Goal: Task Accomplishment & Management: Complete application form

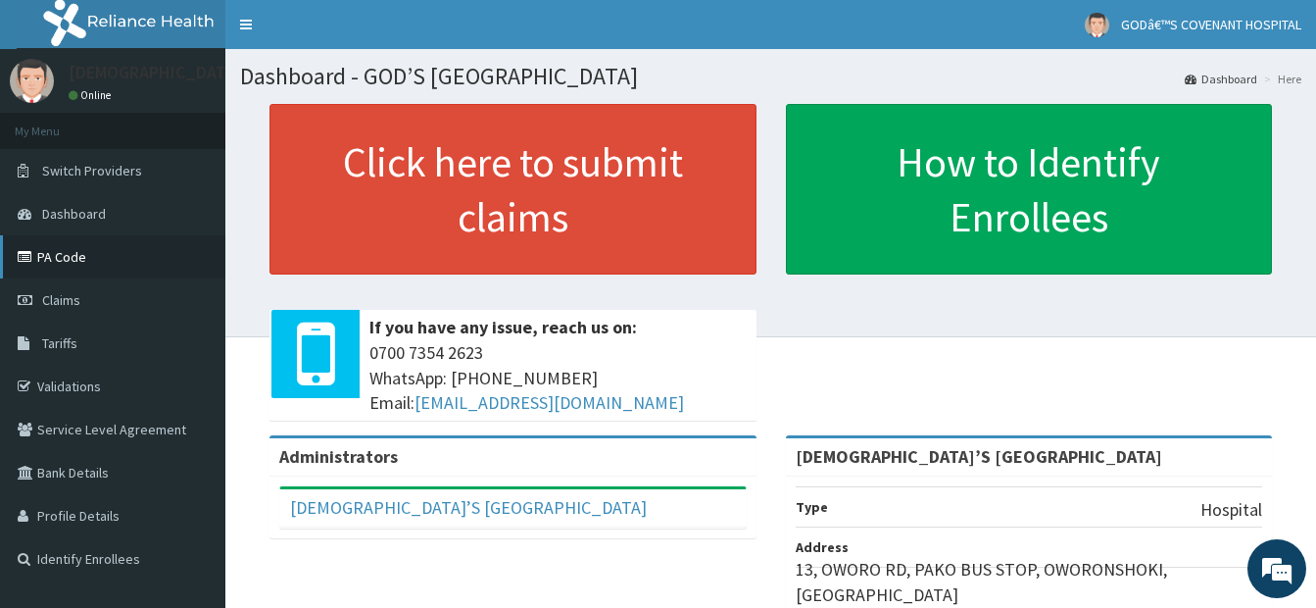
click at [56, 254] on link "PA Code" at bounding box center [112, 256] width 225 height 43
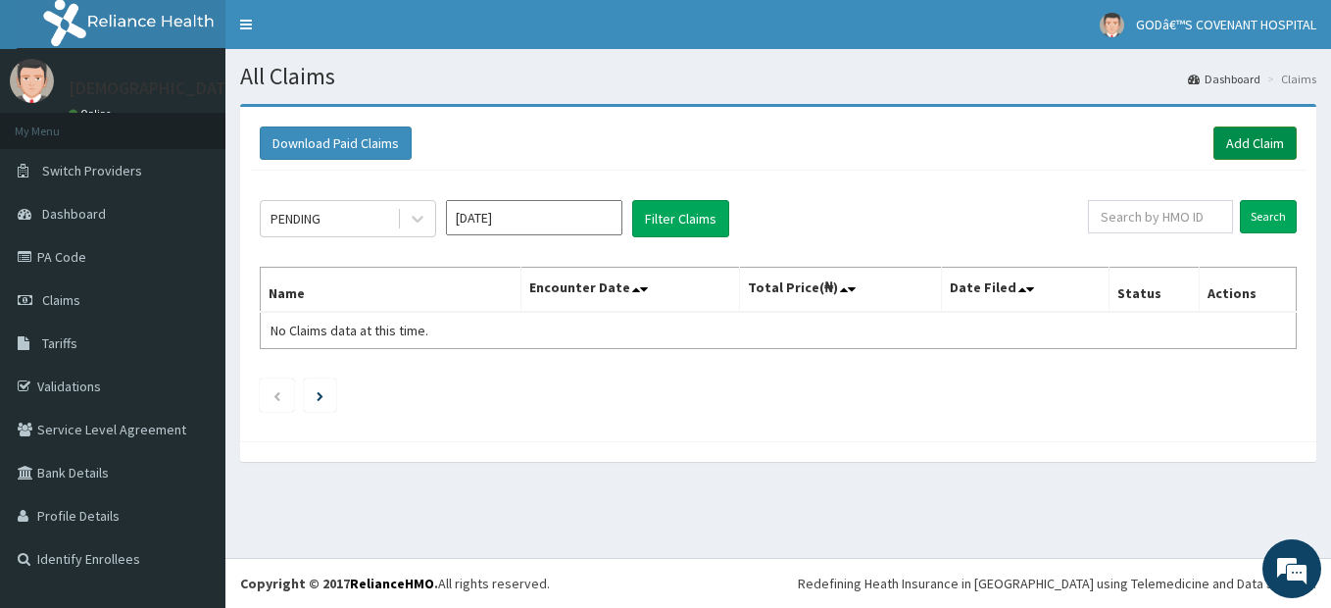
click at [1249, 152] on link "Add Claim" at bounding box center [1254, 142] width 83 height 33
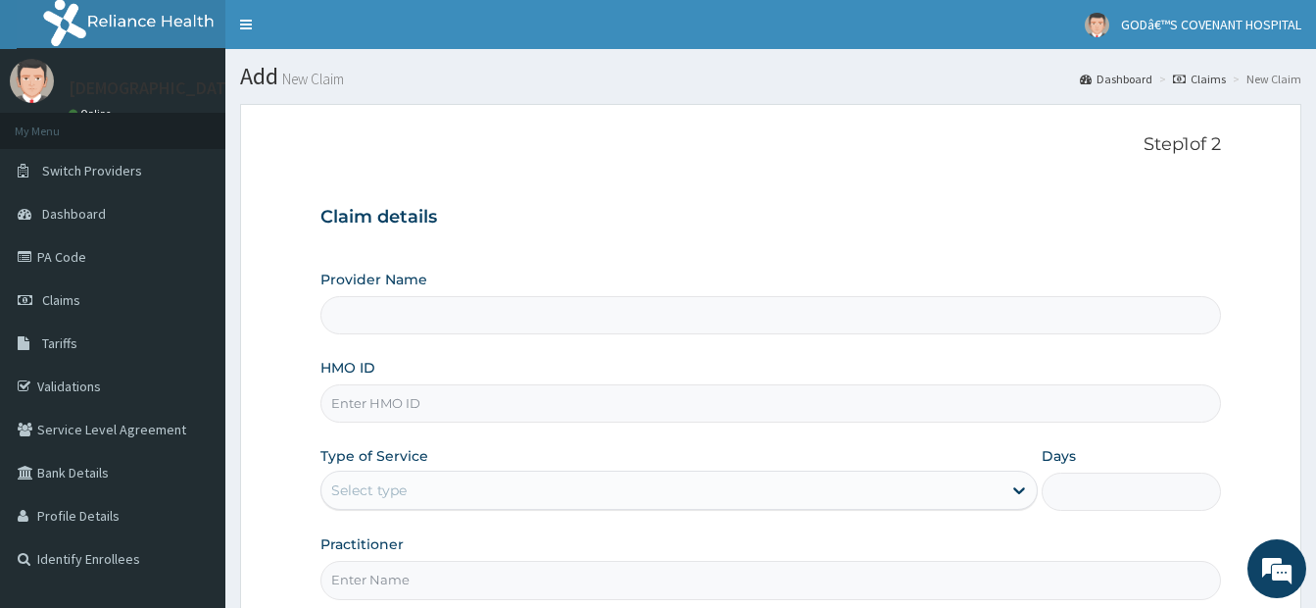
type input "[DEMOGRAPHIC_DATA]’S [GEOGRAPHIC_DATA]"
click at [467, 410] on input "HMO ID" at bounding box center [770, 403] width 901 height 38
type input "PSS/10020/D"
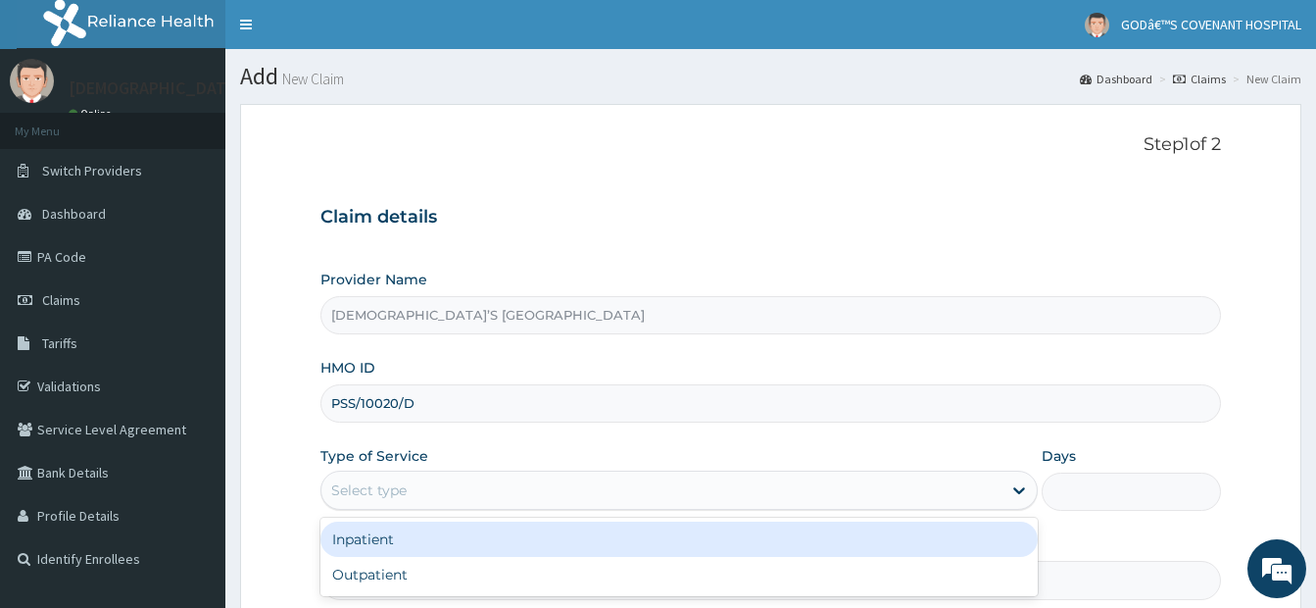
click at [452, 501] on div "Select type" at bounding box center [661, 489] width 680 height 31
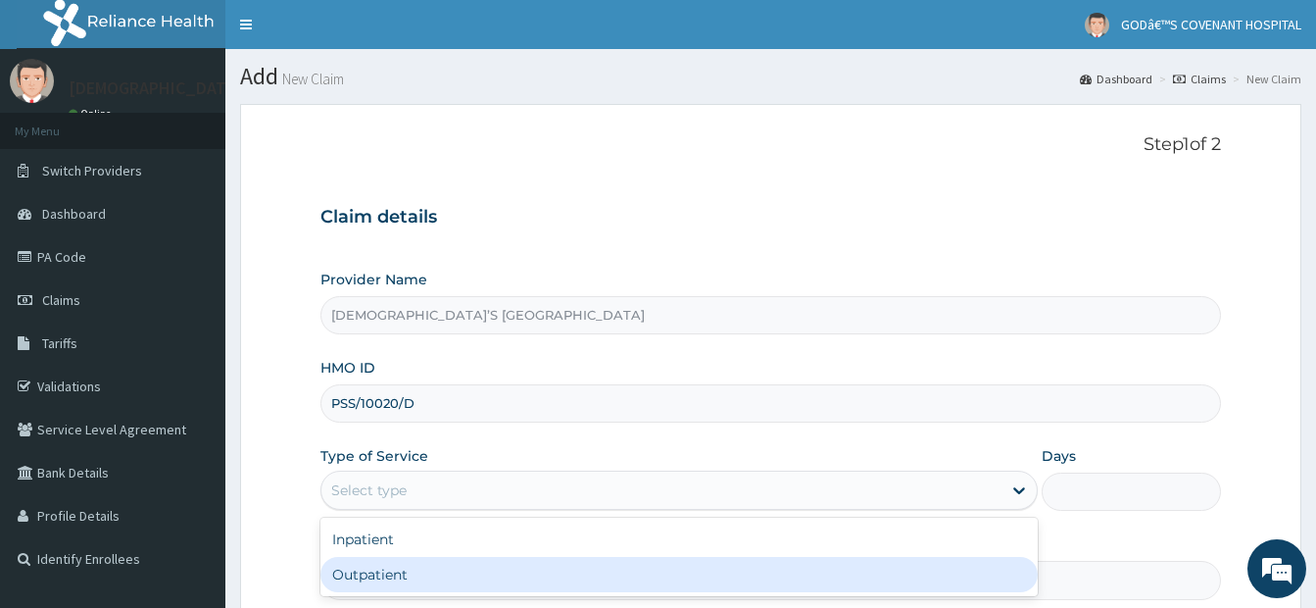
click at [391, 571] on div "Outpatient" at bounding box center [678, 574] width 717 height 35
type input "1"
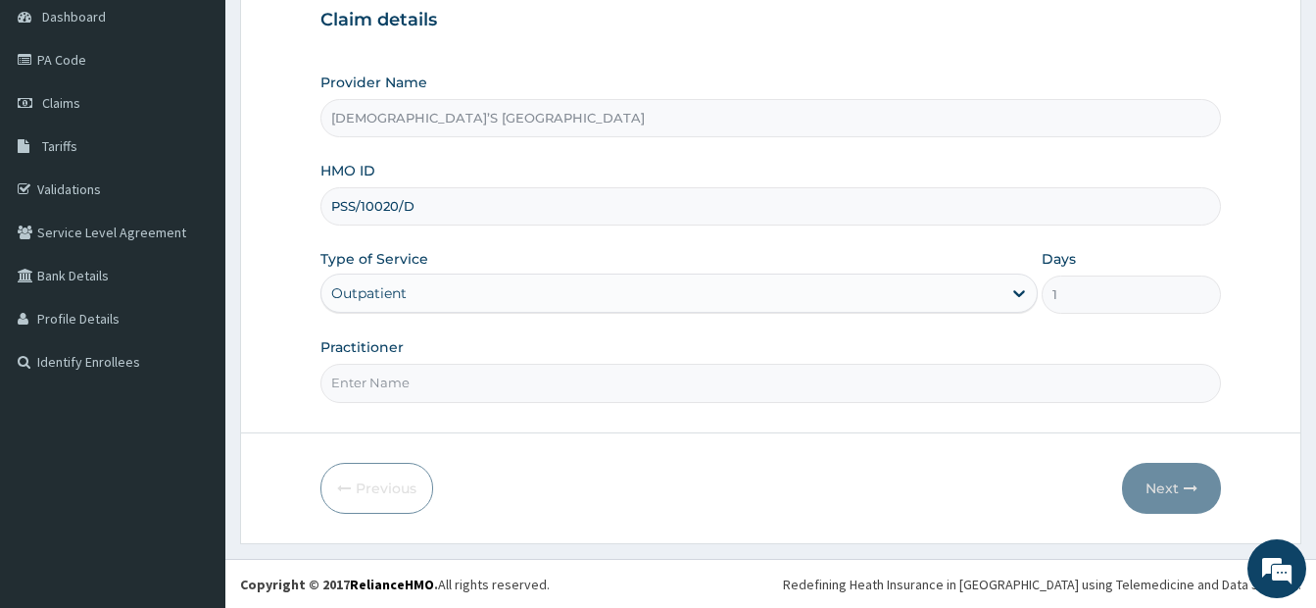
scroll to position [198, 0]
click at [534, 392] on input "Practitioner" at bounding box center [770, 382] width 901 height 38
type input "DR. ARIYO"
click at [1175, 497] on button "Next" at bounding box center [1171, 487] width 99 height 51
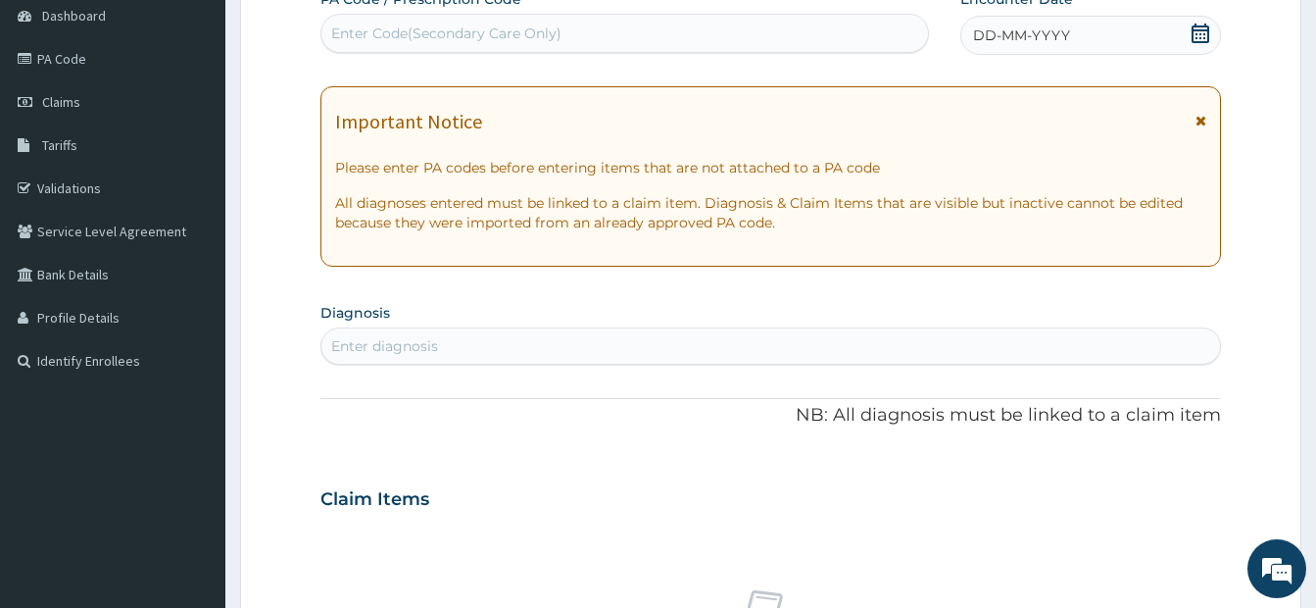
click at [513, 36] on div "Enter Code(Secondary Care Only)" at bounding box center [446, 34] width 230 height 20
type input "PA/E16786"
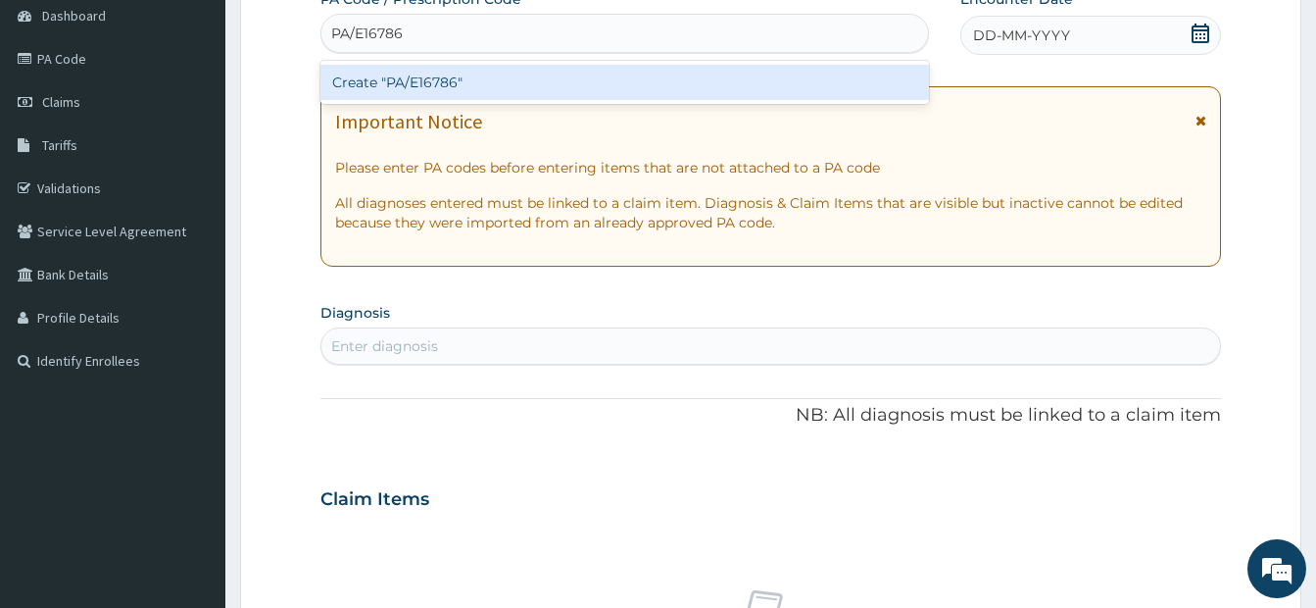
click at [624, 77] on div "Create "PA/E16786"" at bounding box center [624, 82] width 609 height 35
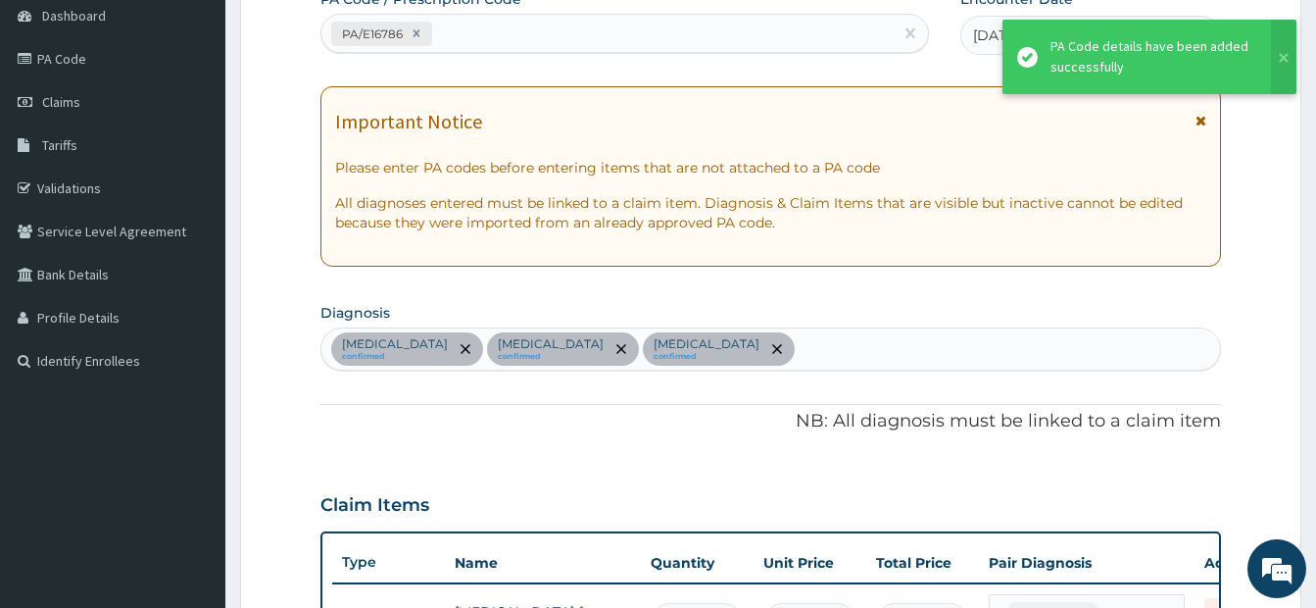
scroll to position [934, 0]
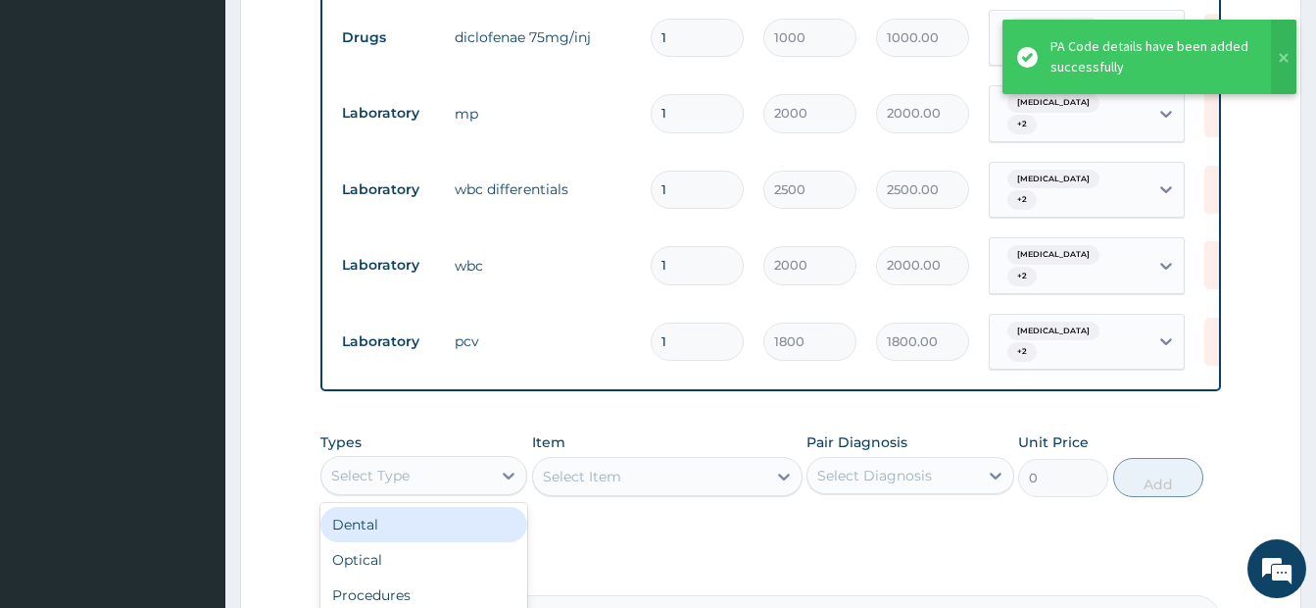
click at [489, 460] on div "Select Type" at bounding box center [406, 475] width 170 height 31
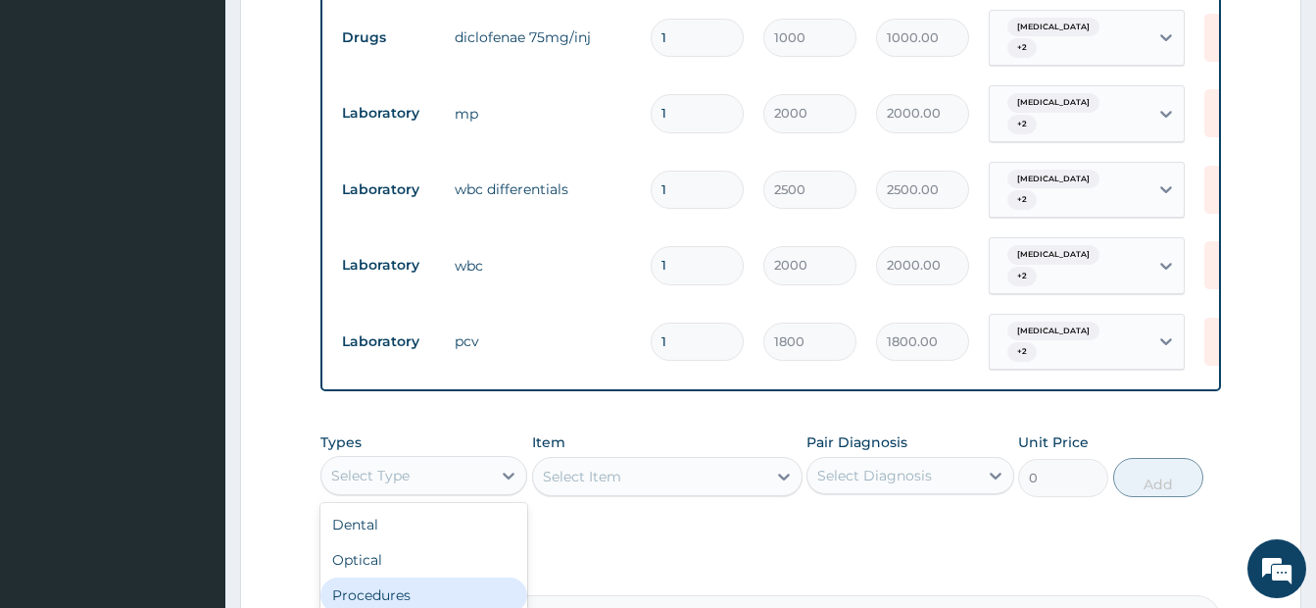
click at [390, 577] on div "Procedures" at bounding box center [423, 594] width 207 height 35
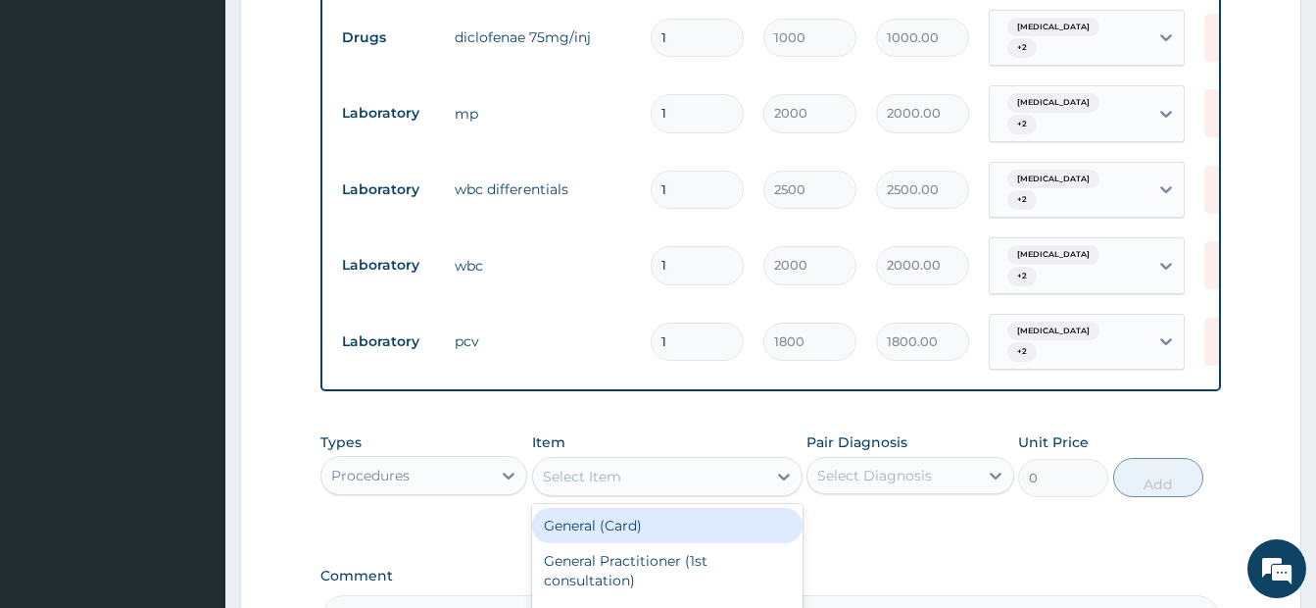
click at [641, 461] on div "Select Item" at bounding box center [649, 476] width 233 height 31
type input "GP"
click at [638, 508] on div "GP CONSULTATION" at bounding box center [667, 525] width 270 height 35
type input "3500"
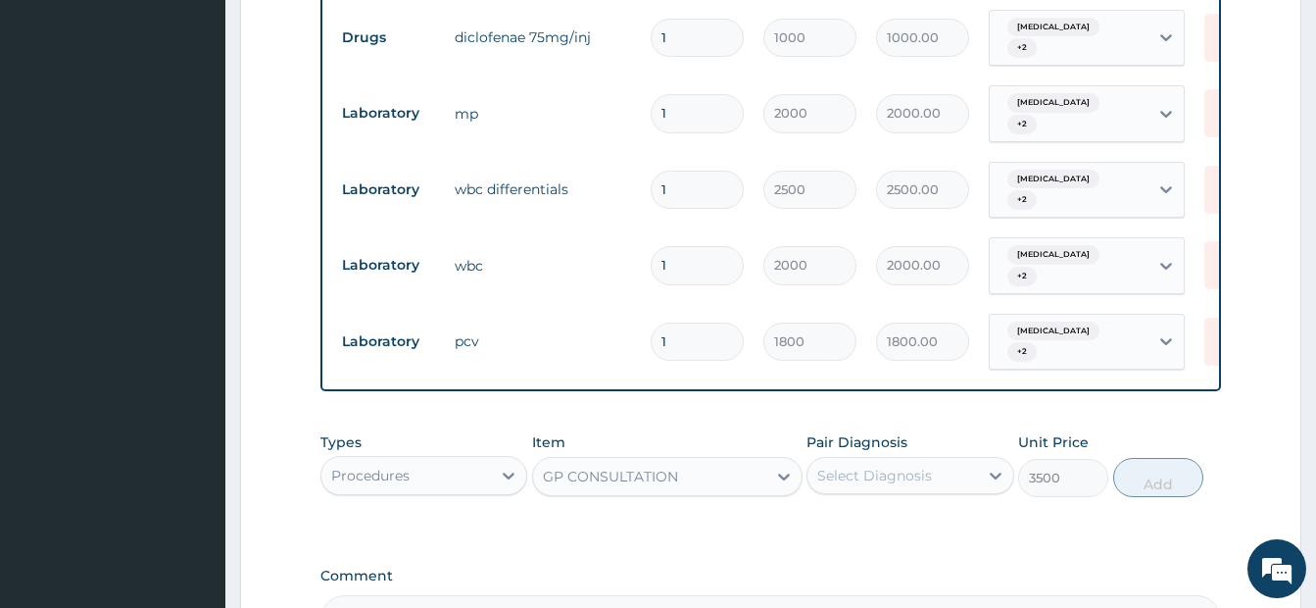
click at [897, 460] on div "Select Diagnosis" at bounding box center [893, 475] width 170 height 31
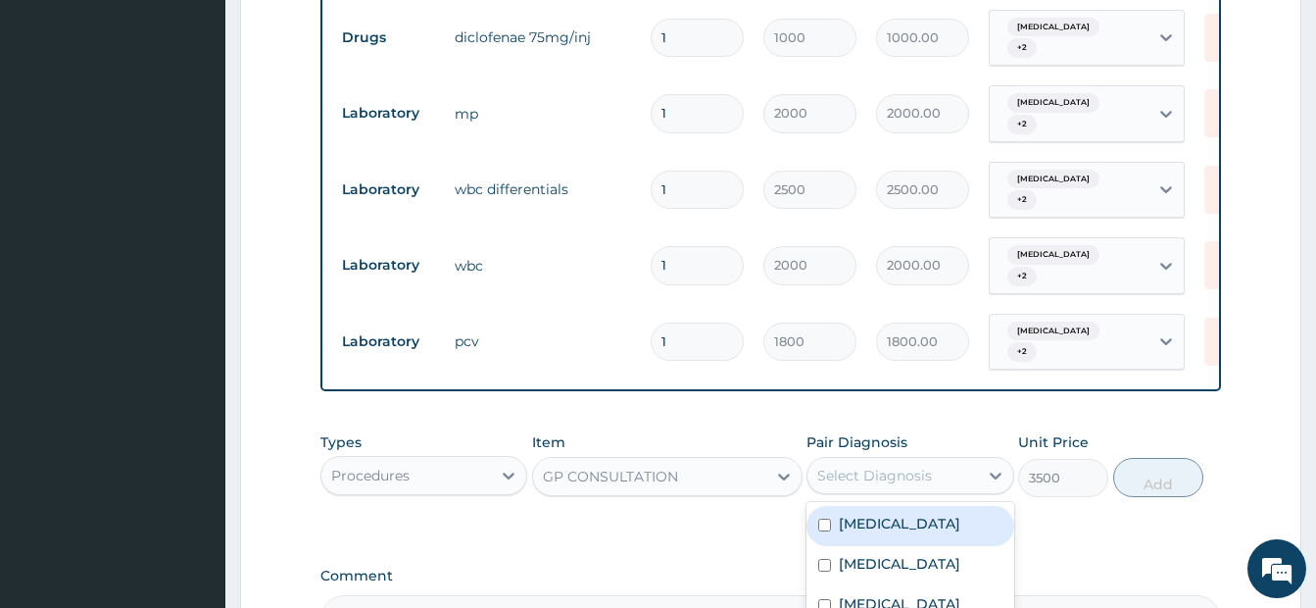
drag, startPoint x: 827, startPoint y: 502, endPoint x: 824, endPoint y: 533, distance: 31.5
click at [826, 518] on input "checkbox" at bounding box center [824, 524] width 13 height 13
checkbox input "true"
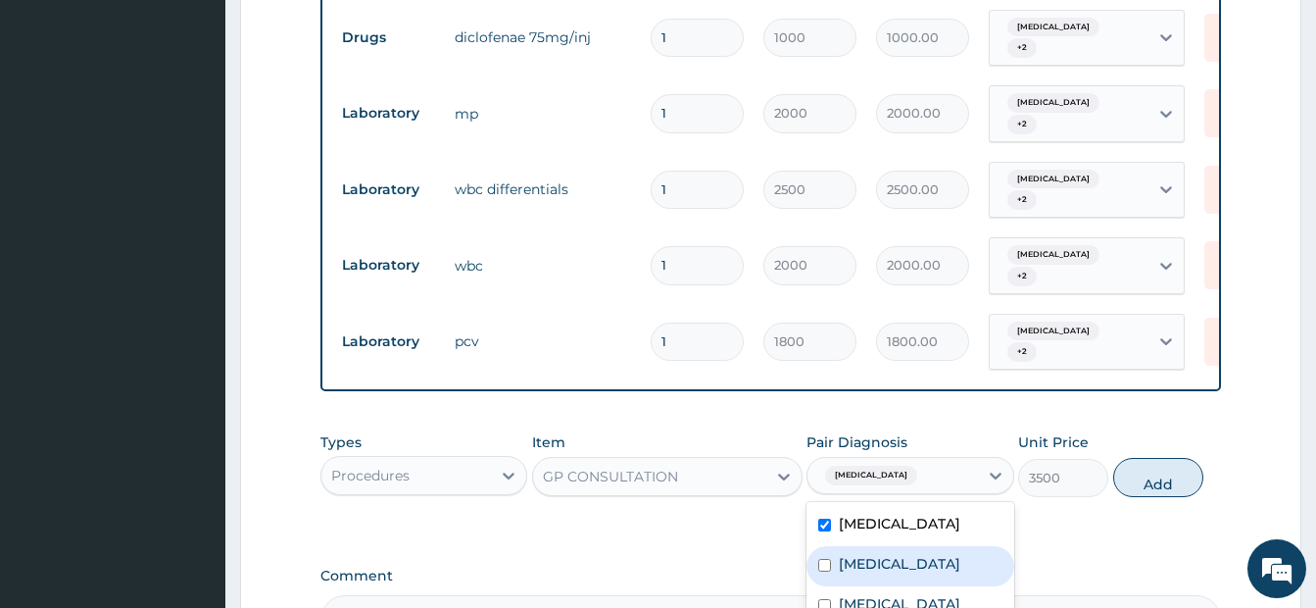
drag, startPoint x: 823, startPoint y: 536, endPoint x: 830, endPoint y: 574, distance: 38.8
click at [823, 559] on input "checkbox" at bounding box center [824, 565] width 13 height 13
checkbox input "true"
click at [829, 599] on input "checkbox" at bounding box center [824, 605] width 13 height 13
checkbox input "true"
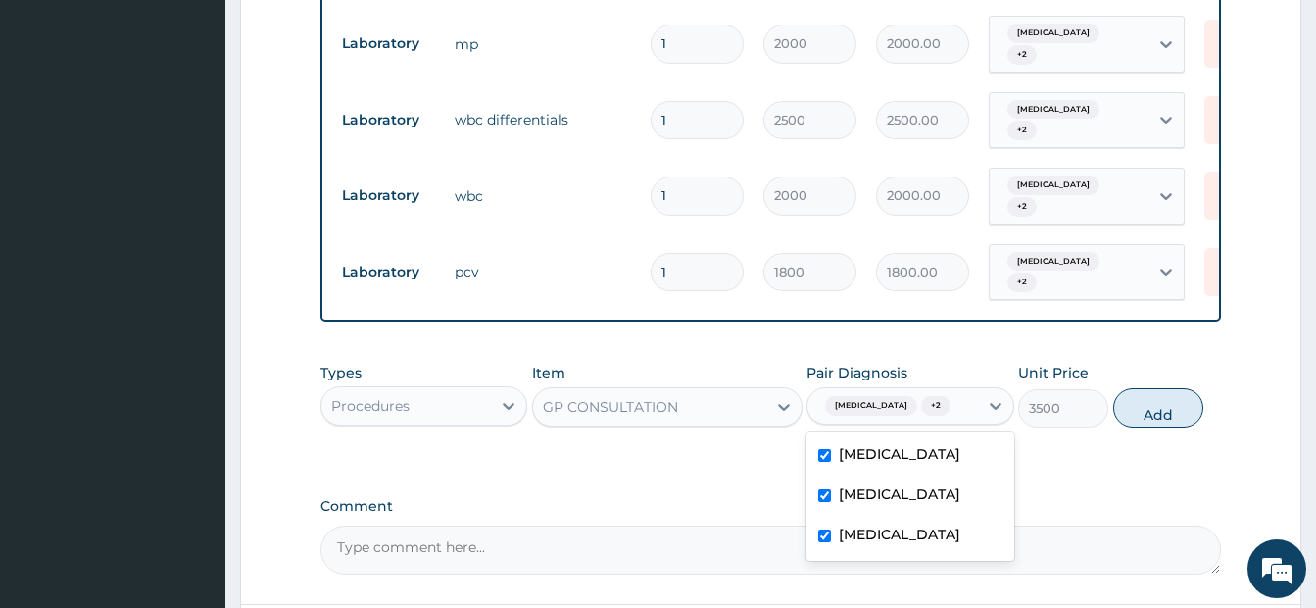
scroll to position [1130, 0]
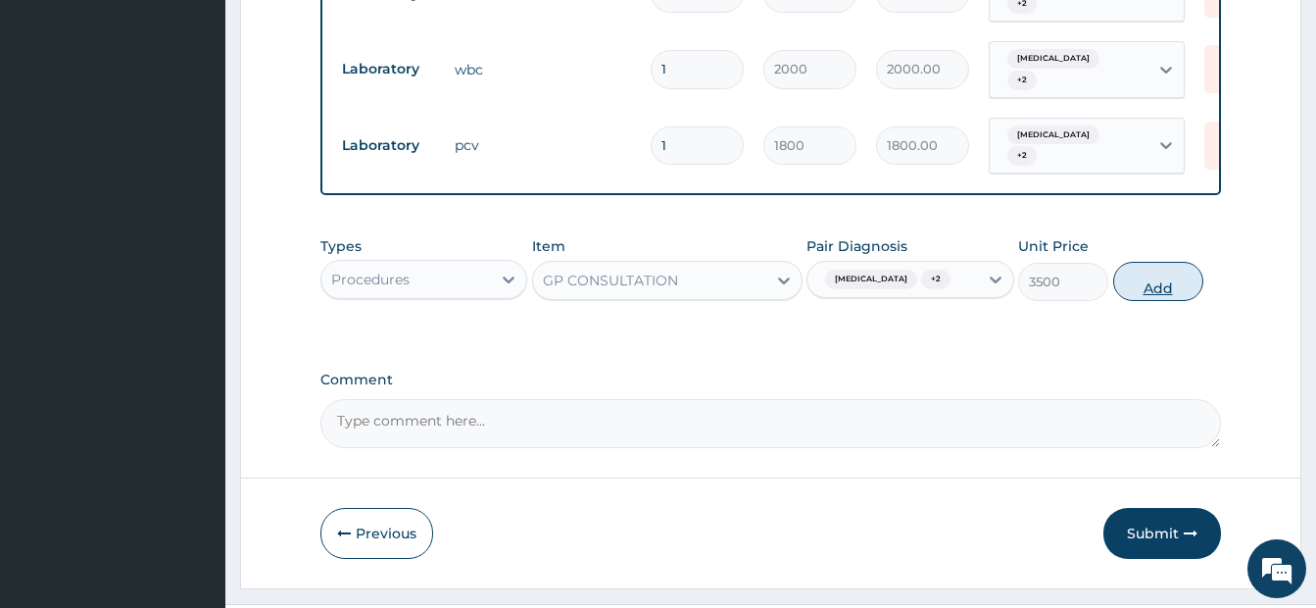
click at [1156, 268] on button "Add" at bounding box center [1158, 281] width 90 height 39
type input "0"
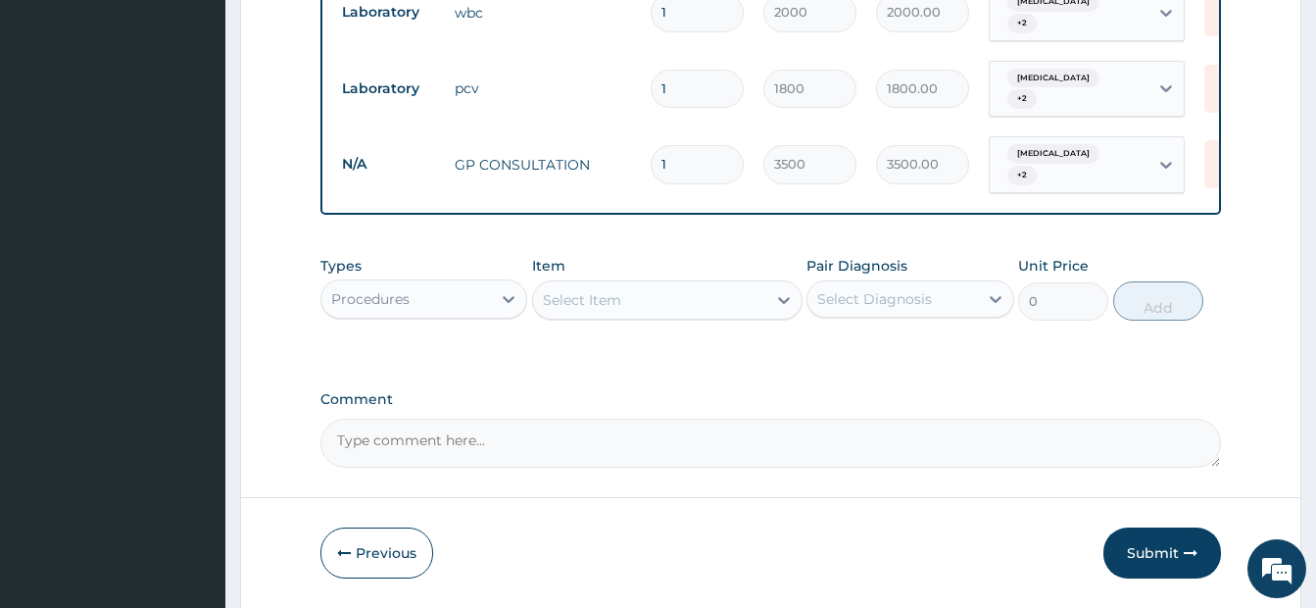
scroll to position [1217, 0]
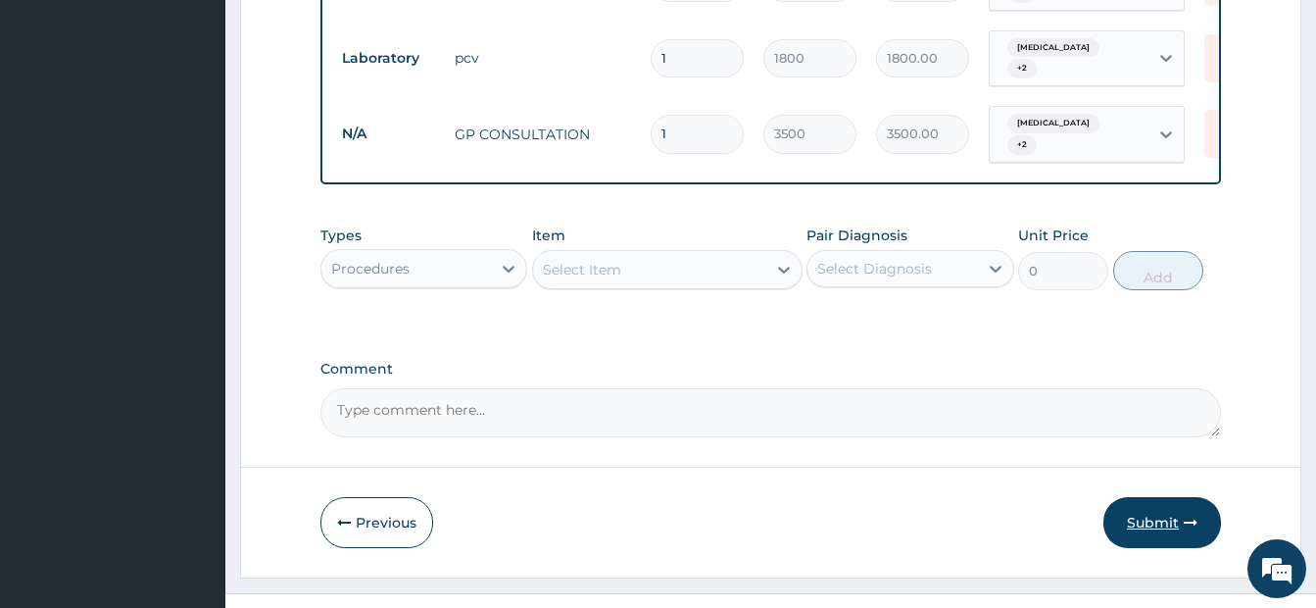
click at [1192, 516] on icon "button" at bounding box center [1191, 523] width 14 height 14
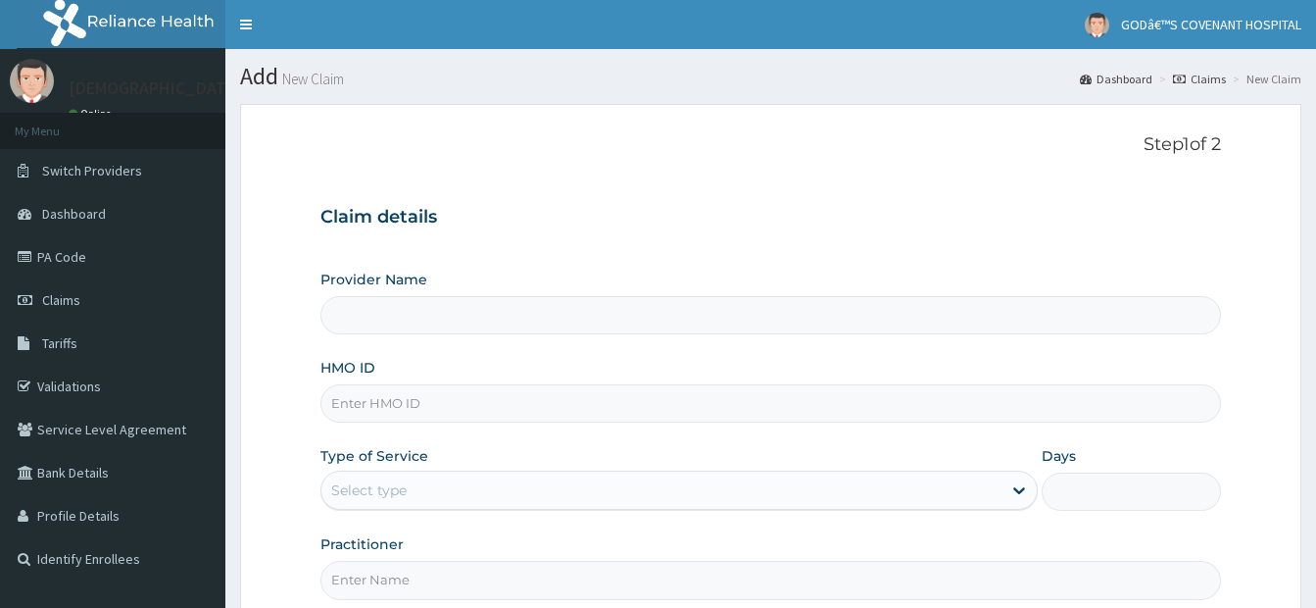
type input "[DEMOGRAPHIC_DATA]’S [GEOGRAPHIC_DATA]"
click at [365, 397] on input "HMO ID" at bounding box center [770, 403] width 901 height 38
type input "OAI/10008/B"
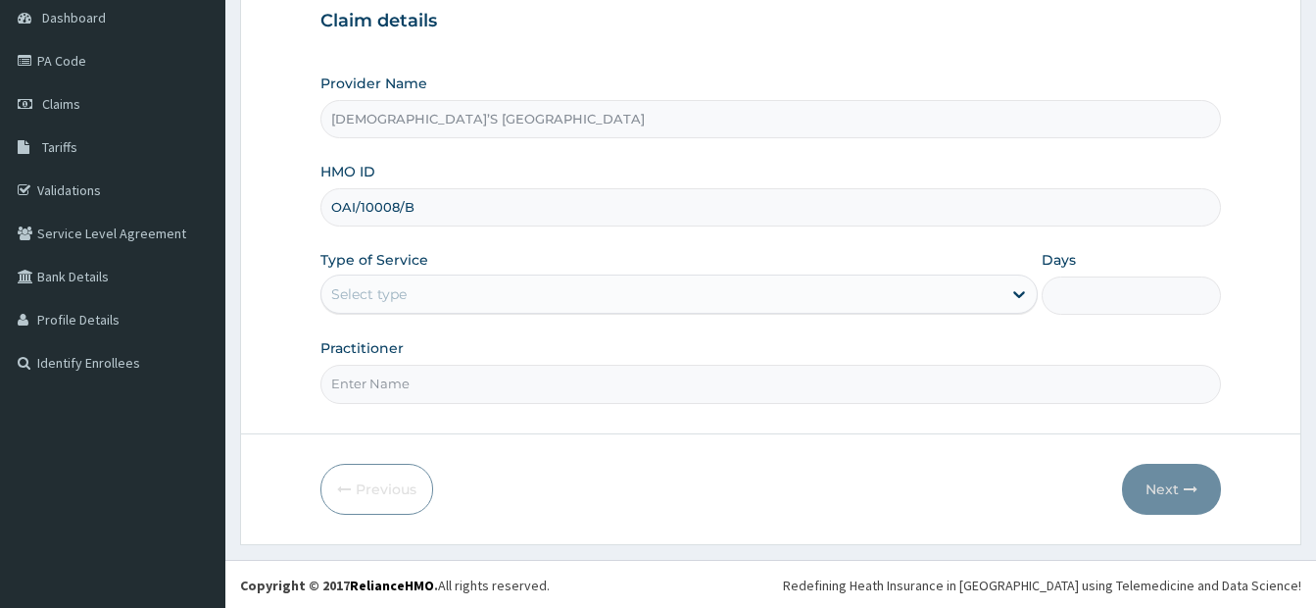
scroll to position [198, 0]
click at [430, 279] on div "Select type" at bounding box center [661, 291] width 680 height 31
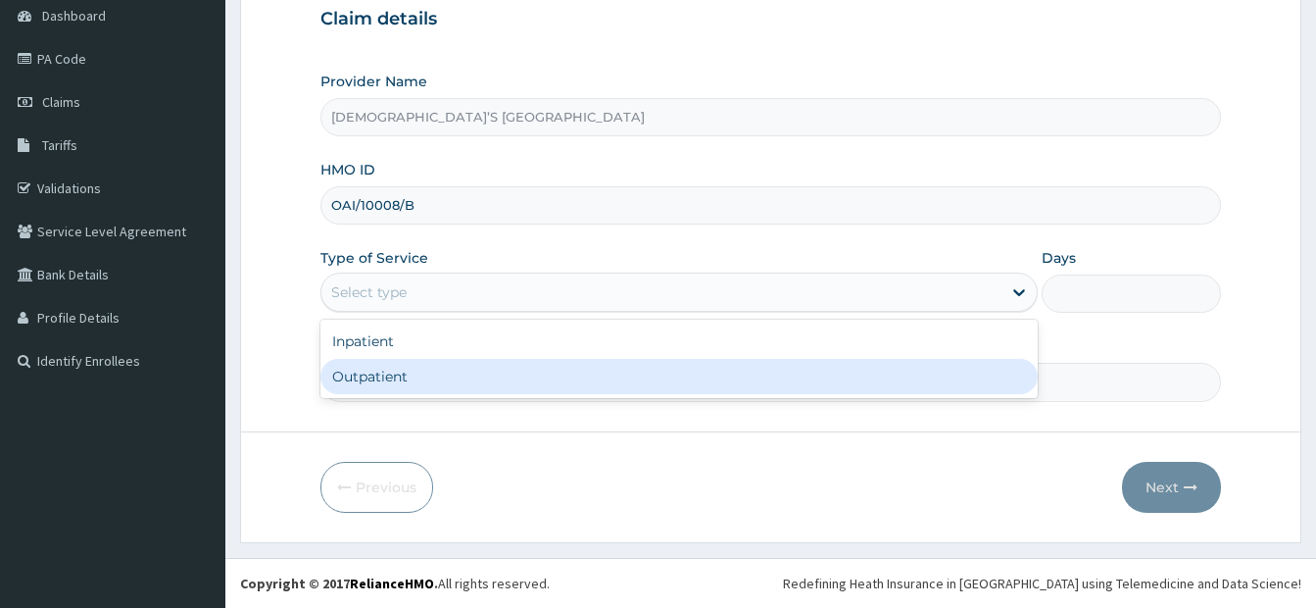
click at [376, 376] on div "Outpatient" at bounding box center [678, 376] width 717 height 35
type input "1"
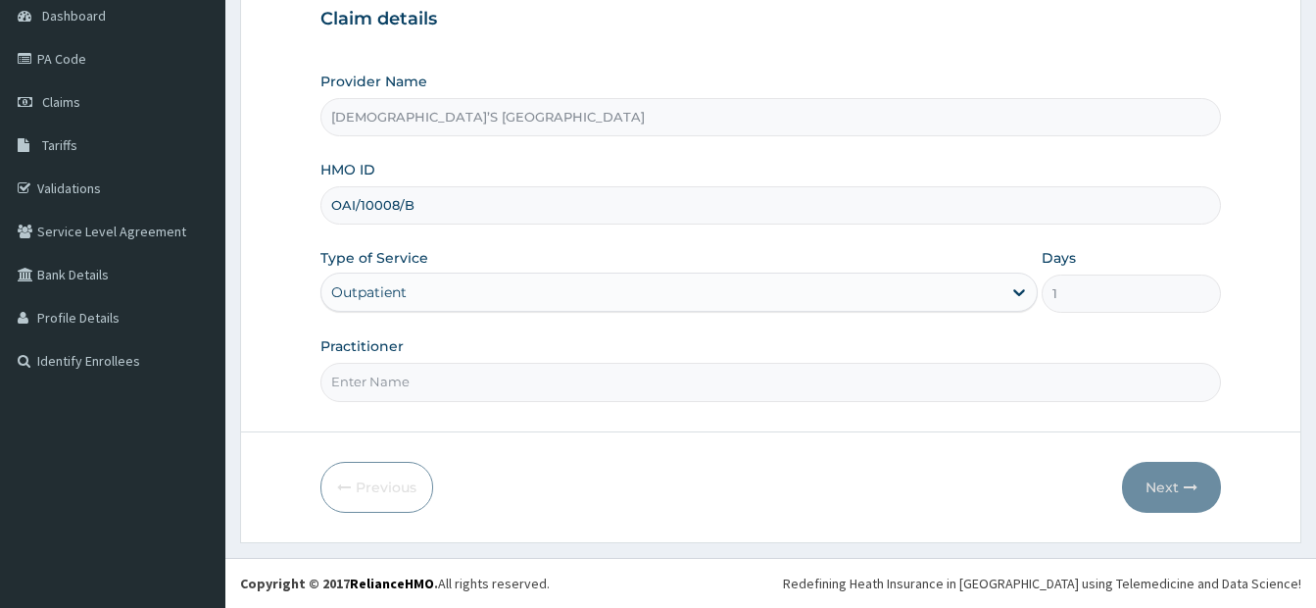
click at [563, 392] on input "Practitioner" at bounding box center [770, 382] width 901 height 38
type input "DR. ARIYO"
click at [1164, 484] on button "Next" at bounding box center [1171, 487] width 99 height 51
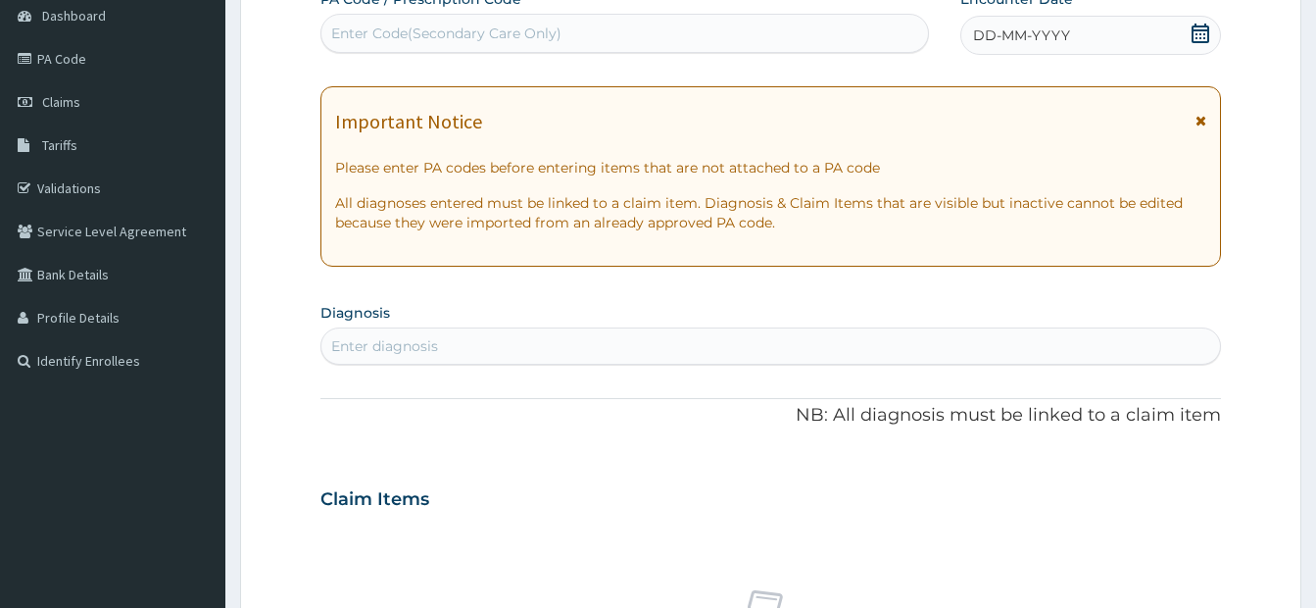
click at [397, 47] on div "Enter Code(Secondary Care Only)" at bounding box center [624, 33] width 607 height 31
type input "PA/0FD951"
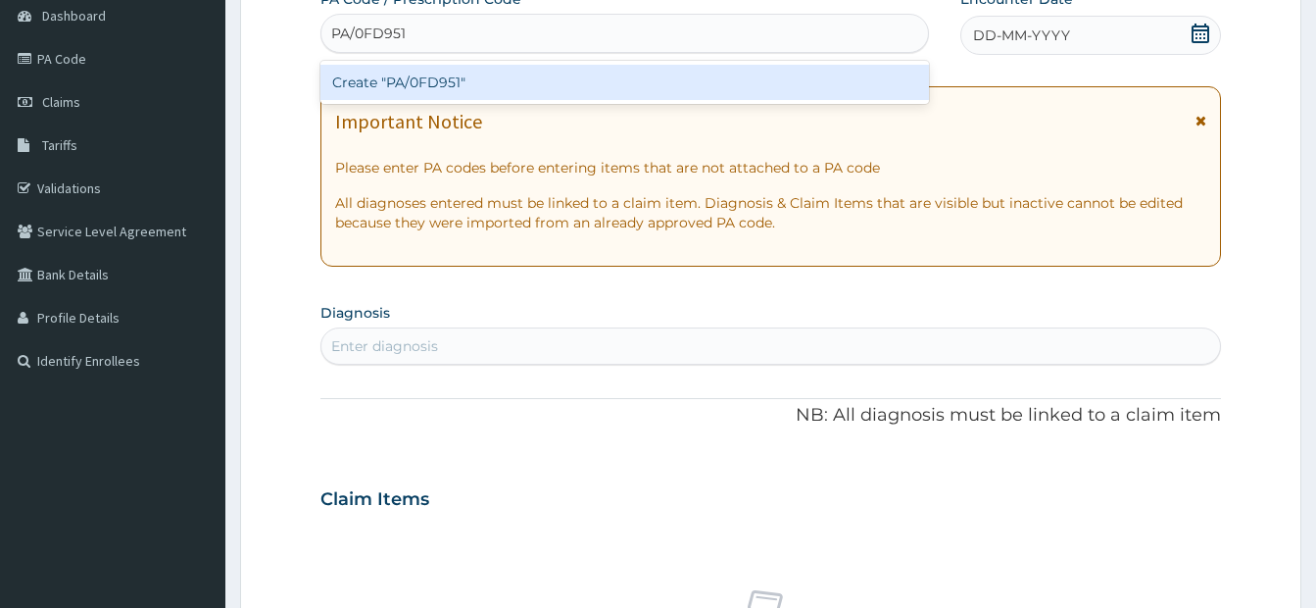
click at [413, 80] on div "Create "PA/0FD951"" at bounding box center [624, 82] width 609 height 35
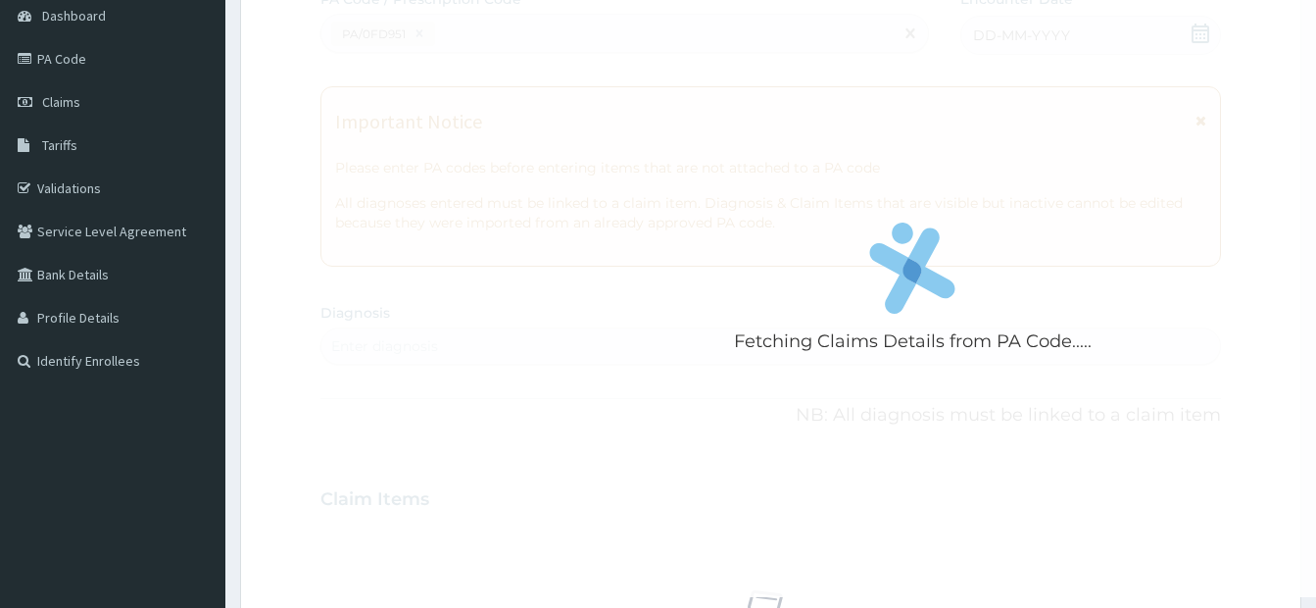
scroll to position [782, 0]
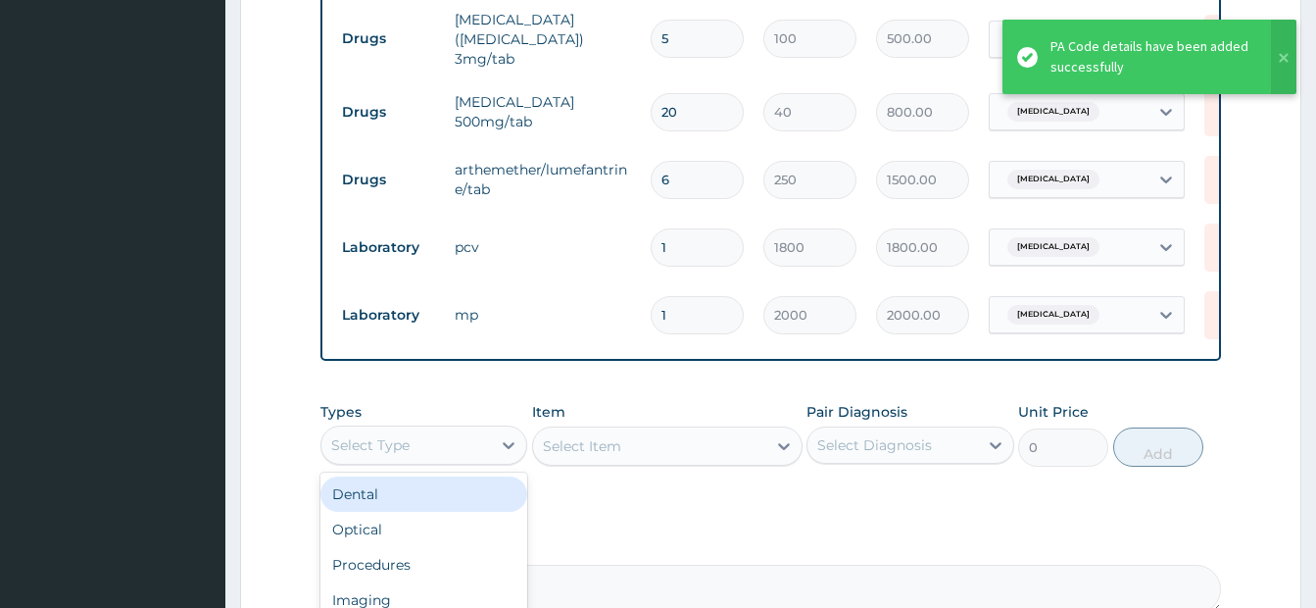
click at [440, 442] on div "Select Type" at bounding box center [406, 444] width 170 height 31
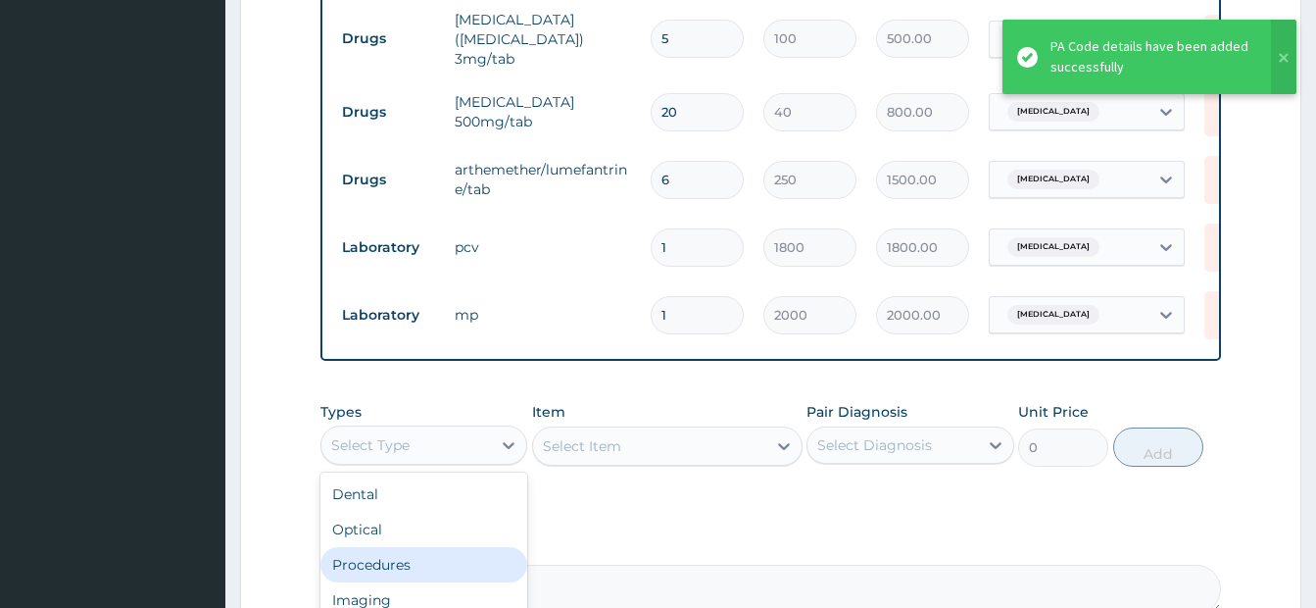
click at [391, 575] on div "Procedures" at bounding box center [423, 564] width 207 height 35
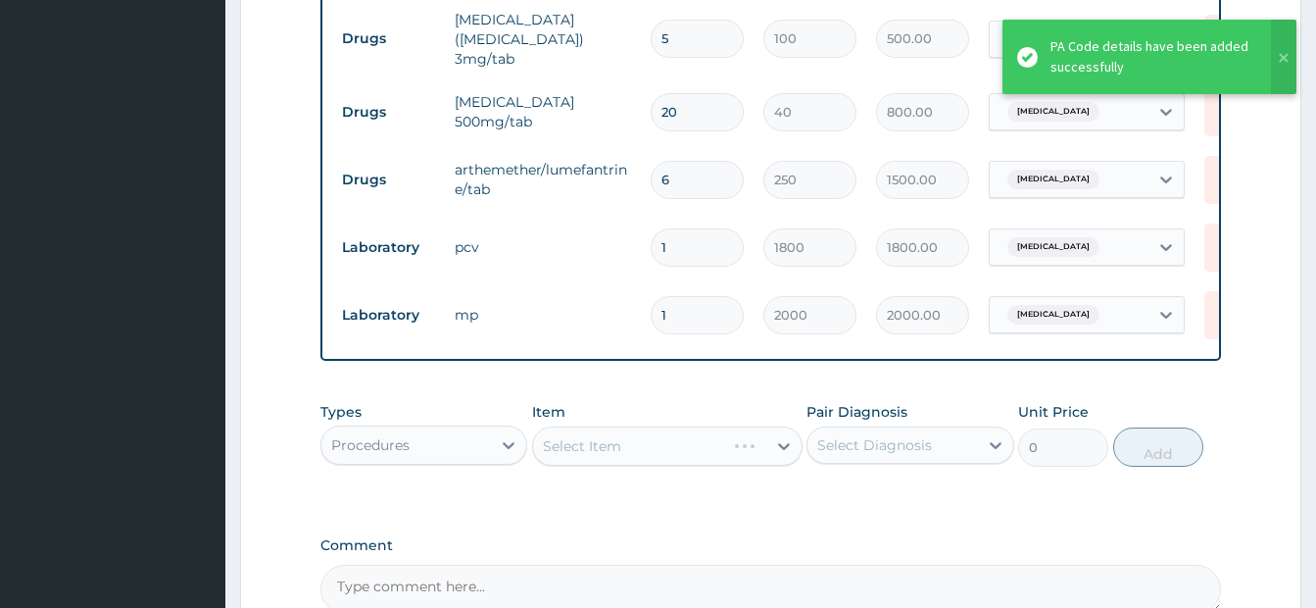
click at [600, 449] on div "Select Item" at bounding box center [667, 445] width 270 height 39
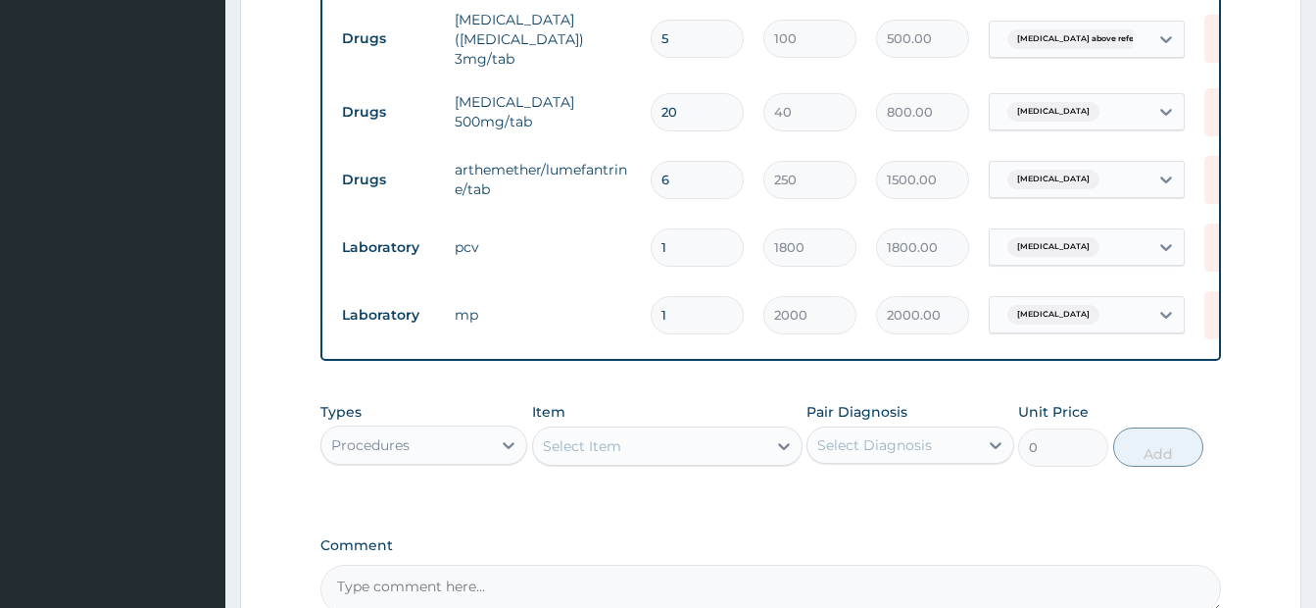
click at [605, 449] on div "Select Item" at bounding box center [582, 446] width 78 height 20
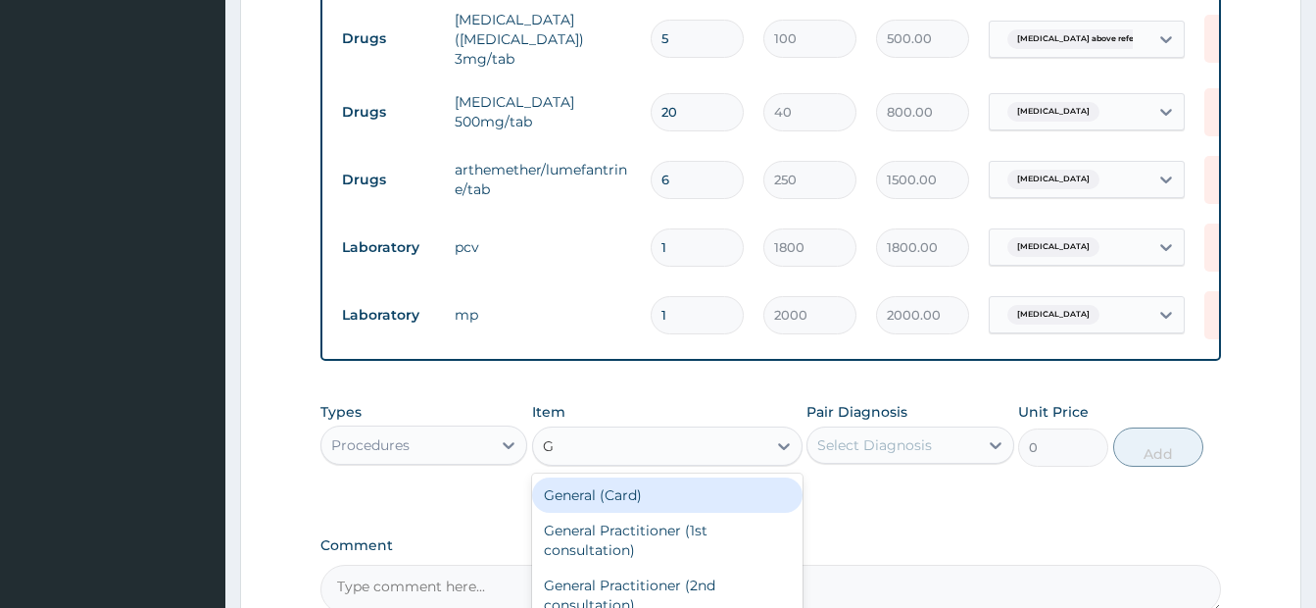
type input "GP"
click at [603, 493] on div "GP CONSULTATION" at bounding box center [667, 494] width 270 height 35
type input "3500"
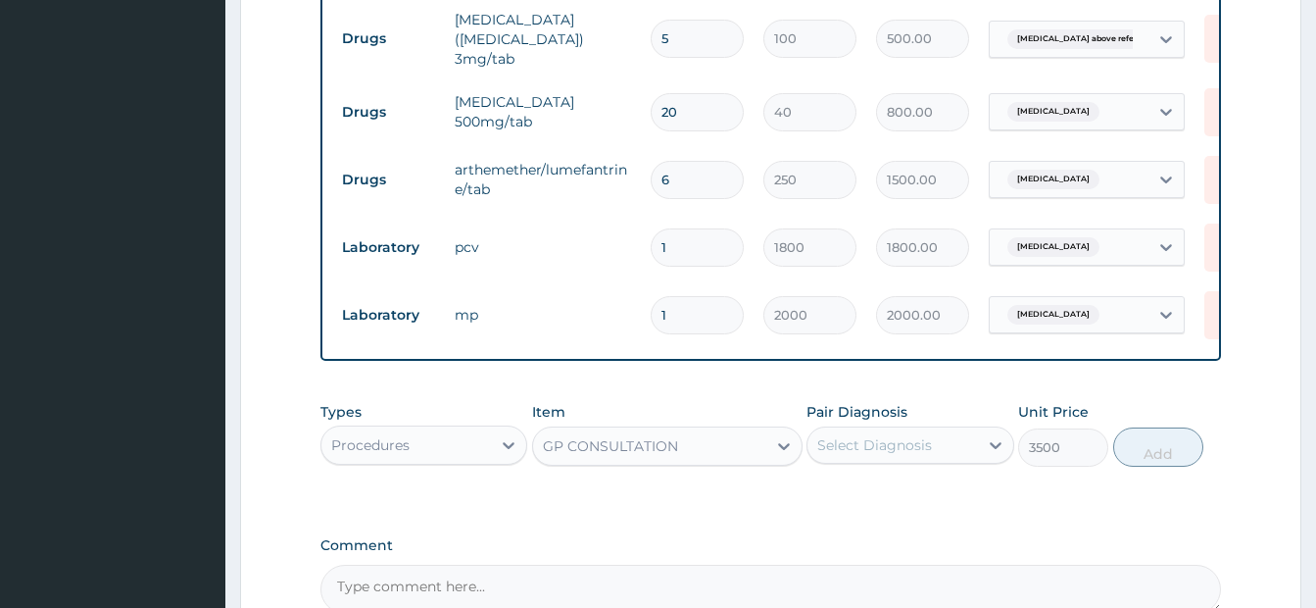
click at [927, 451] on div "Select Diagnosis" at bounding box center [874, 445] width 115 height 20
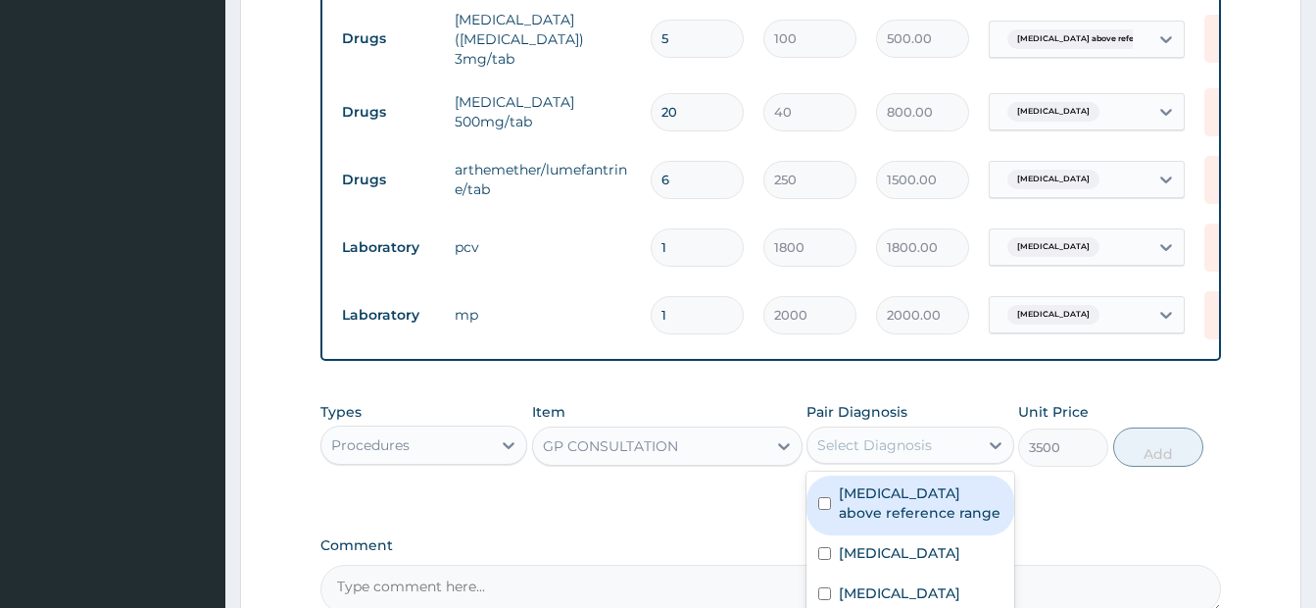
click at [820, 506] on input "checkbox" at bounding box center [824, 503] width 13 height 13
checkbox input "true"
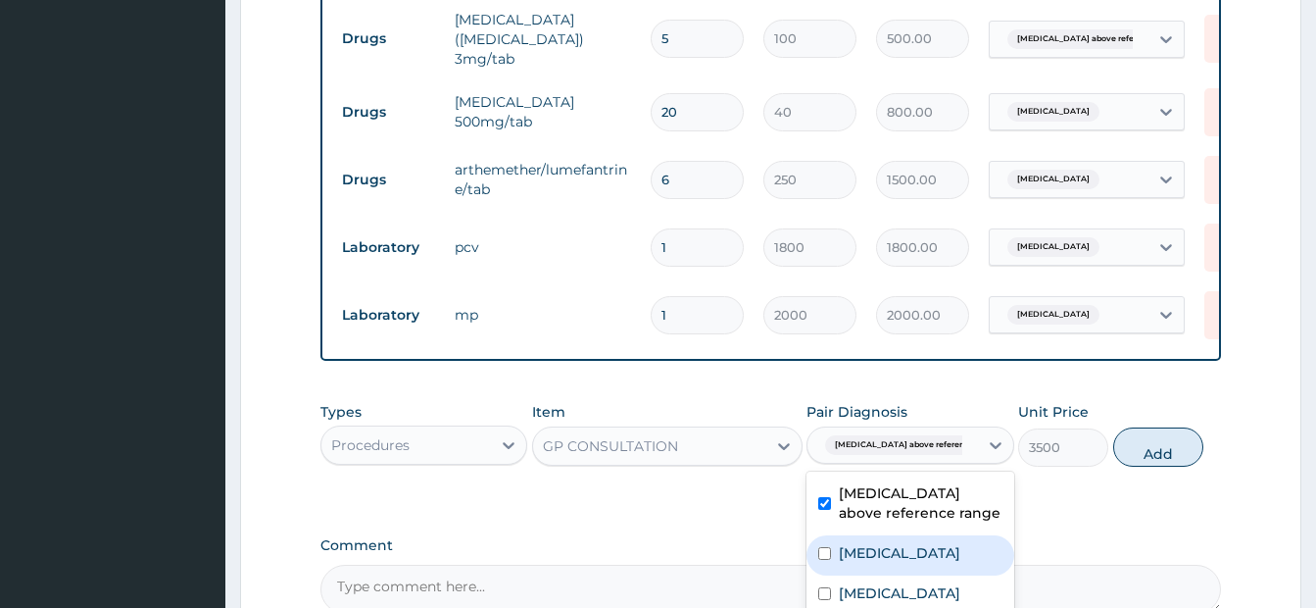
click at [820, 565] on div "[MEDICAL_DATA]" at bounding box center [910, 555] width 207 height 40
checkbox input "true"
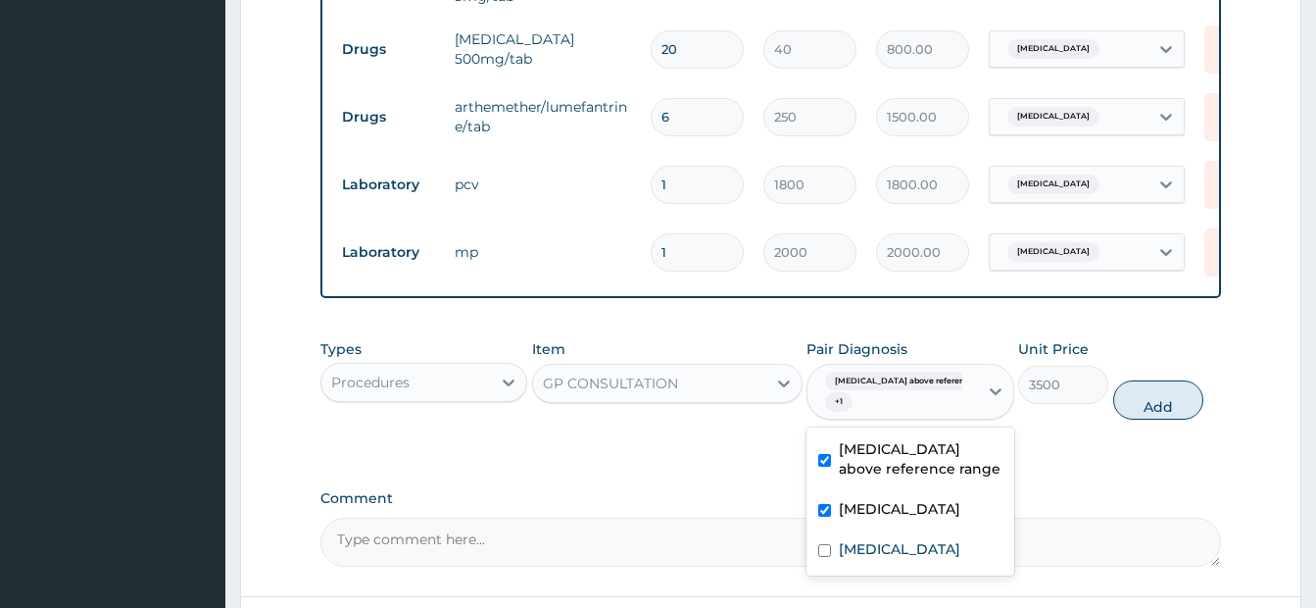
scroll to position [978, 0]
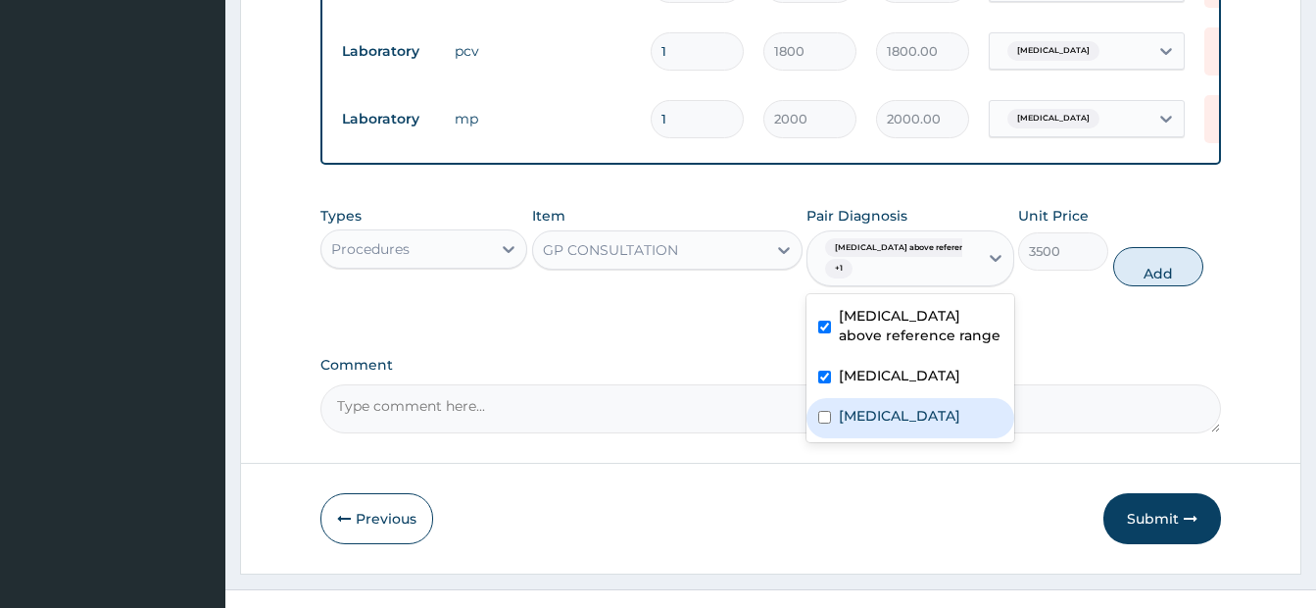
click at [821, 417] on input "checkbox" at bounding box center [824, 417] width 13 height 13
checkbox input "true"
click at [1161, 266] on button "Add" at bounding box center [1158, 266] width 90 height 39
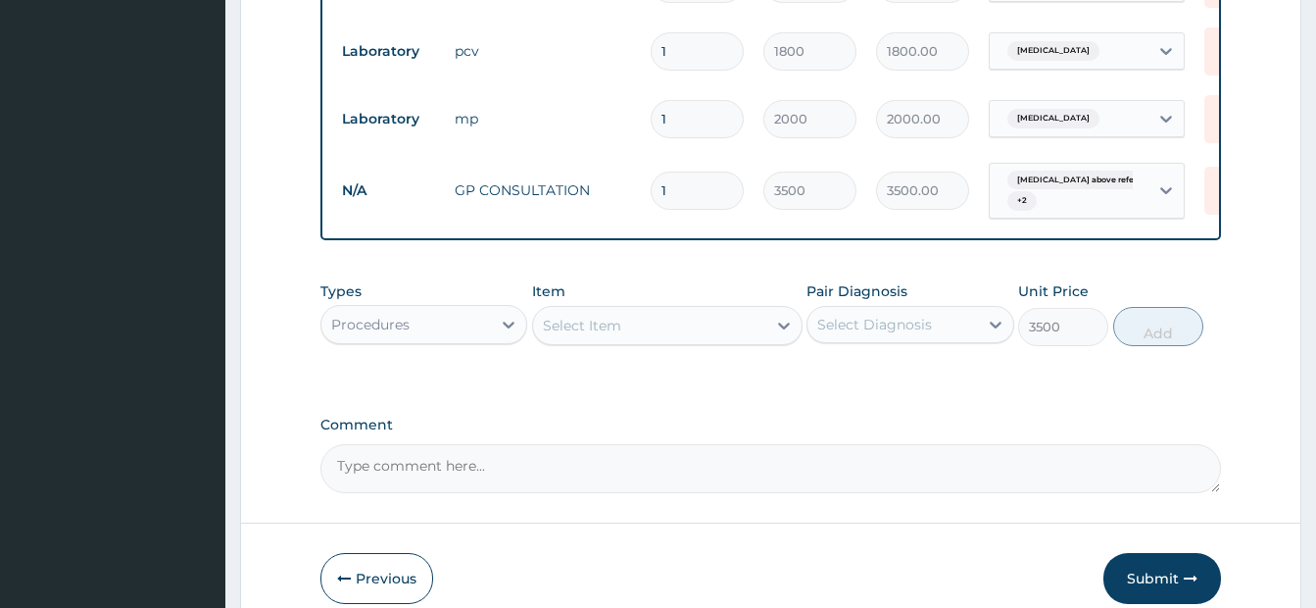
type input "0"
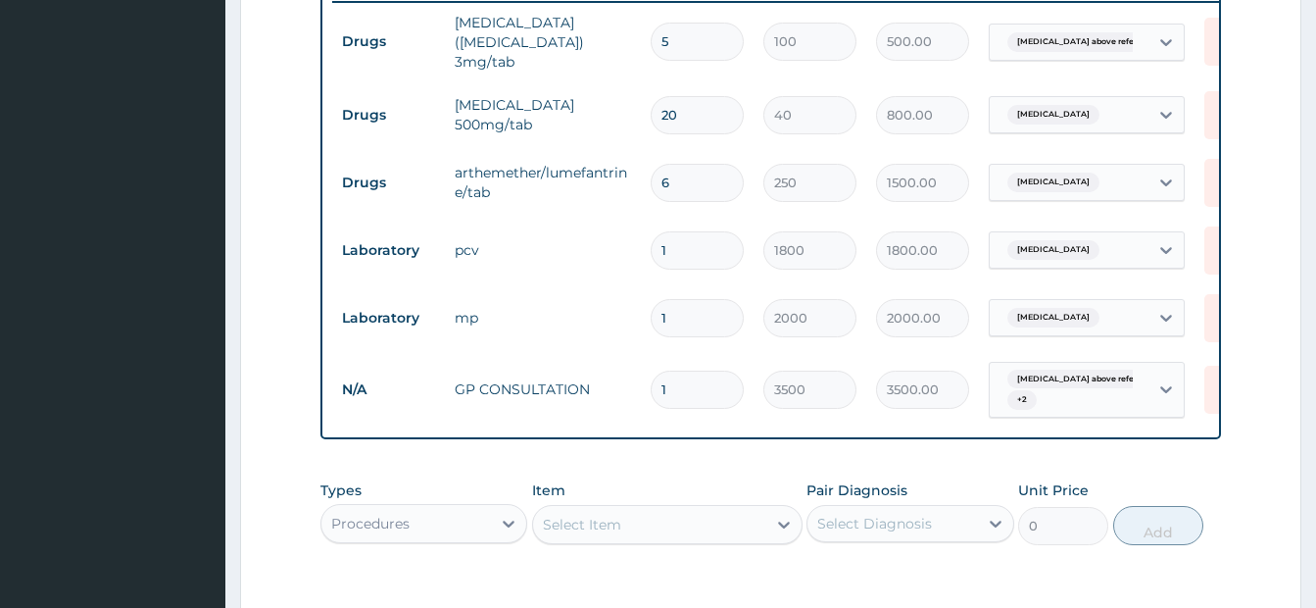
scroll to position [782, 0]
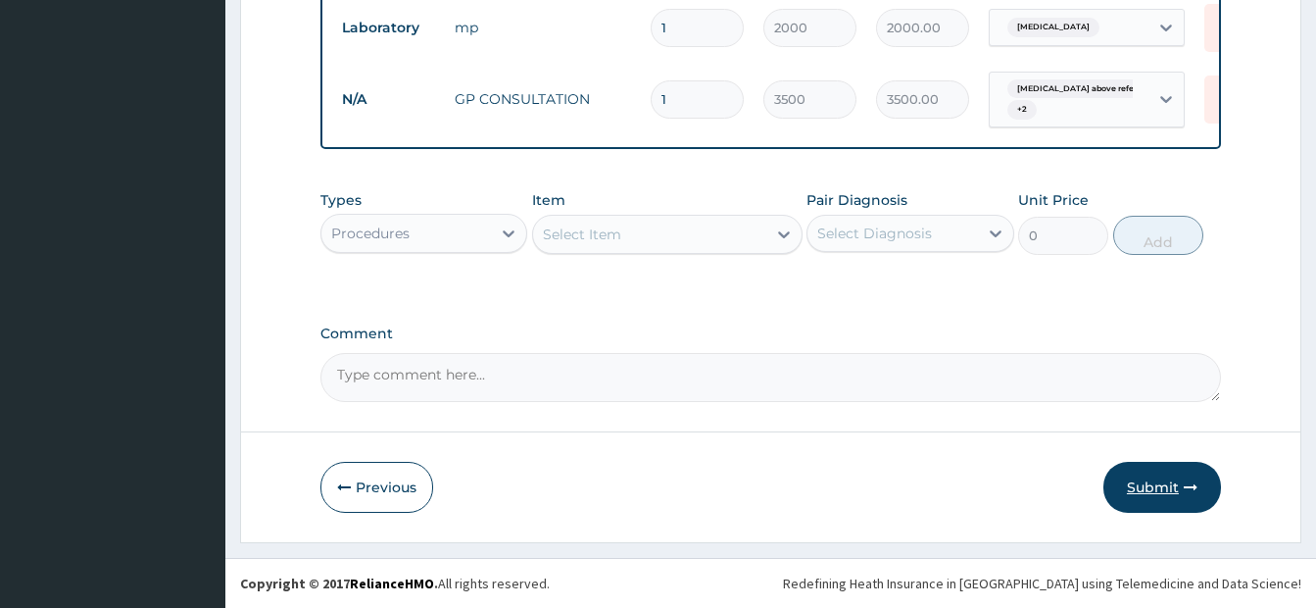
click at [1130, 486] on button "Submit" at bounding box center [1163, 487] width 118 height 51
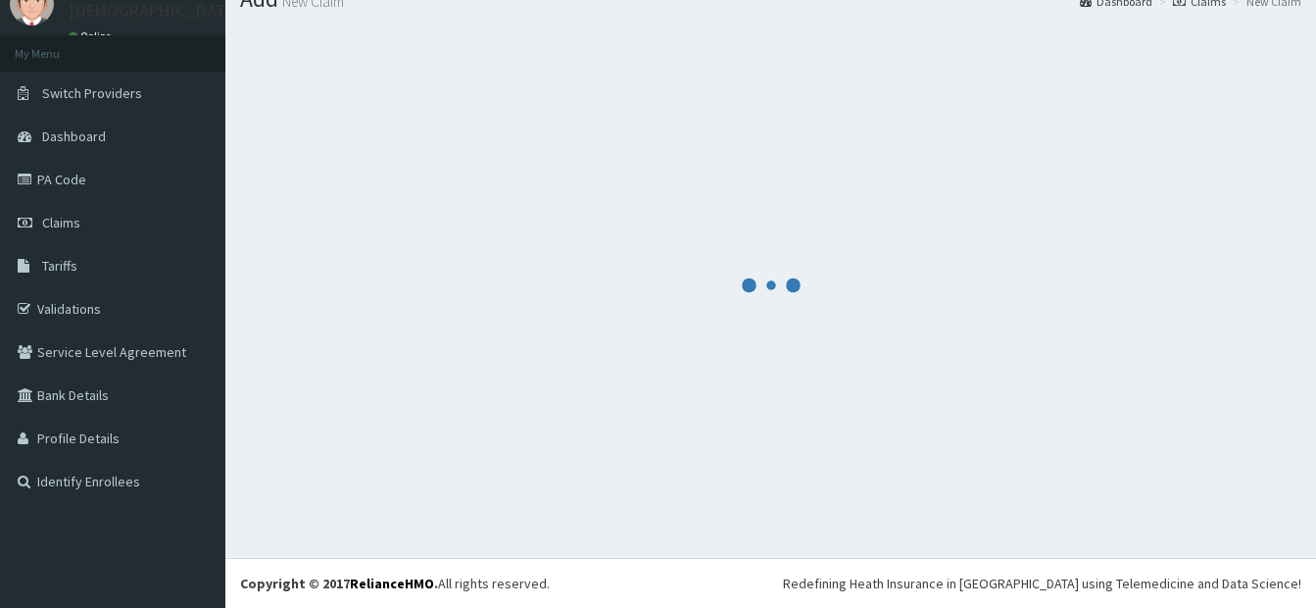
scroll to position [1073, 0]
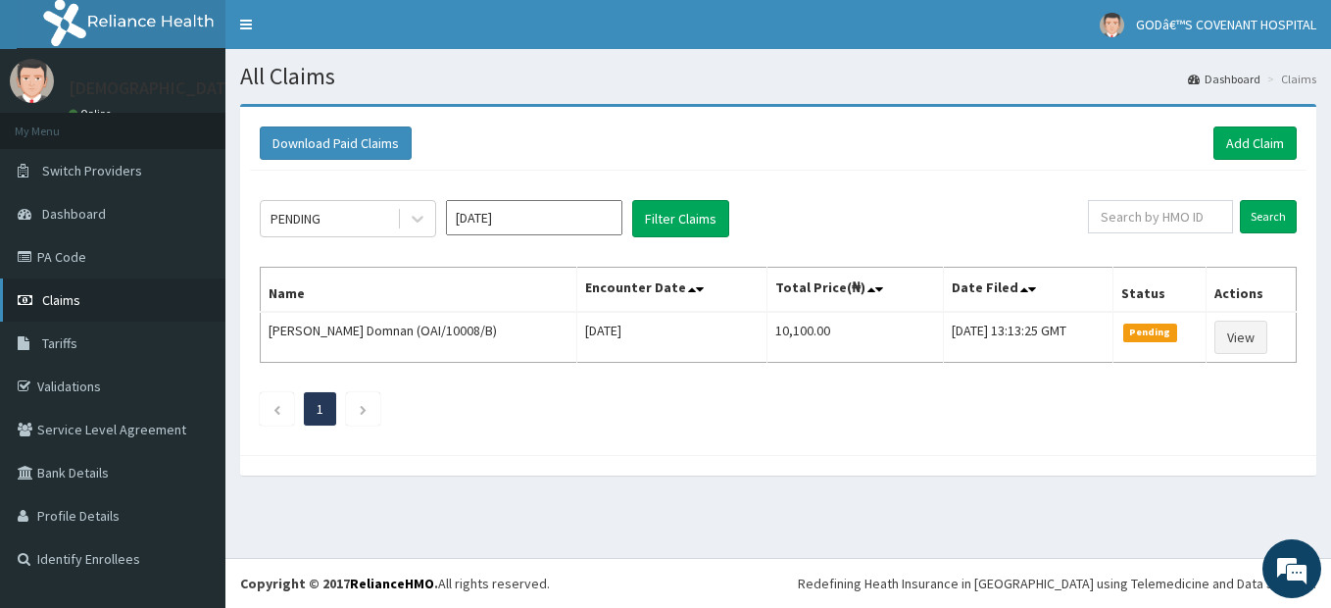
click at [59, 305] on span "Claims" at bounding box center [61, 300] width 38 height 18
click at [1261, 131] on link "Add Claim" at bounding box center [1254, 142] width 83 height 33
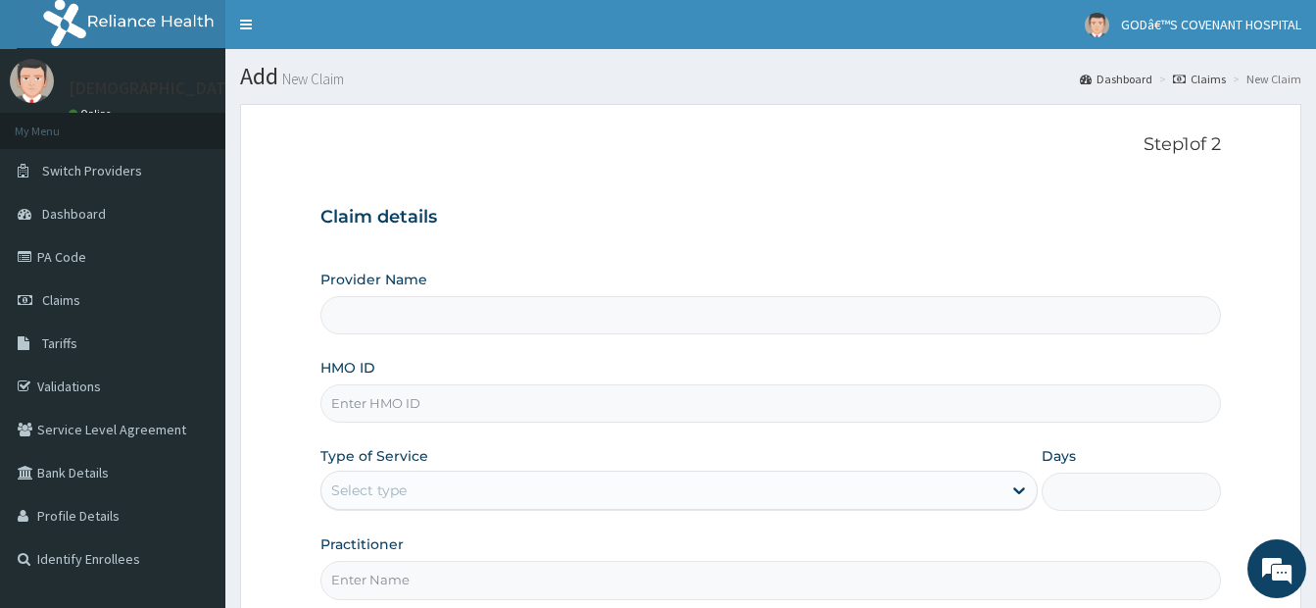
type input "[DEMOGRAPHIC_DATA]’S [GEOGRAPHIC_DATA]"
click at [376, 400] on input "HMO ID" at bounding box center [770, 403] width 901 height 38
type input "WAK/10096/A"
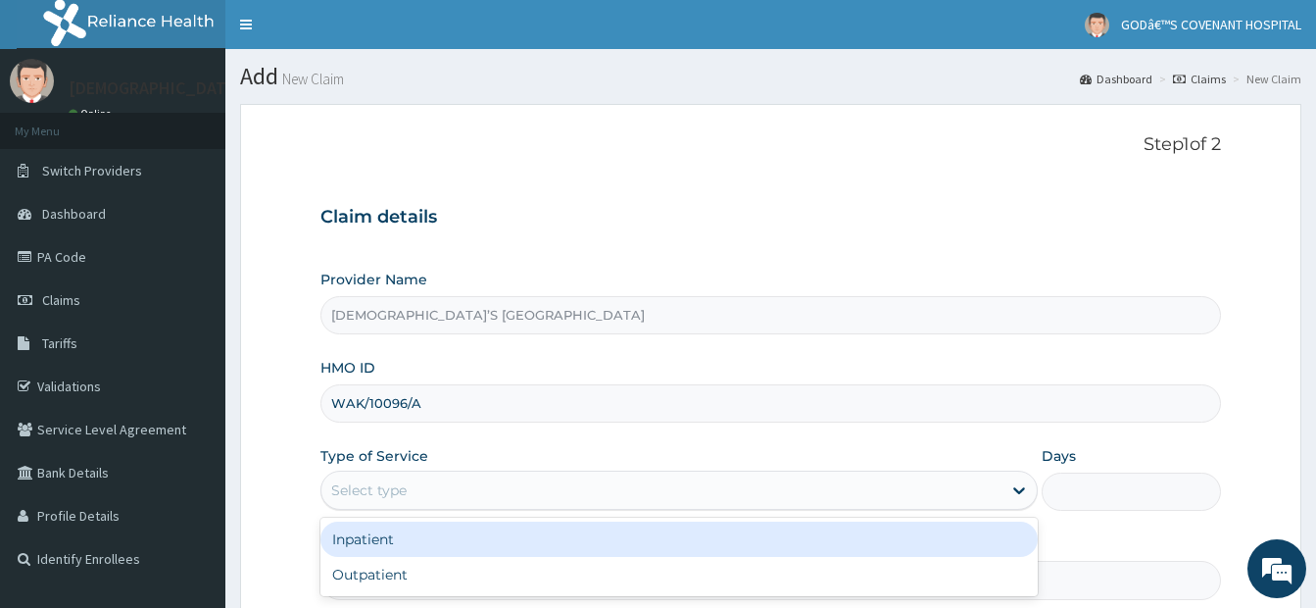
click at [439, 496] on div "Select type" at bounding box center [661, 489] width 680 height 31
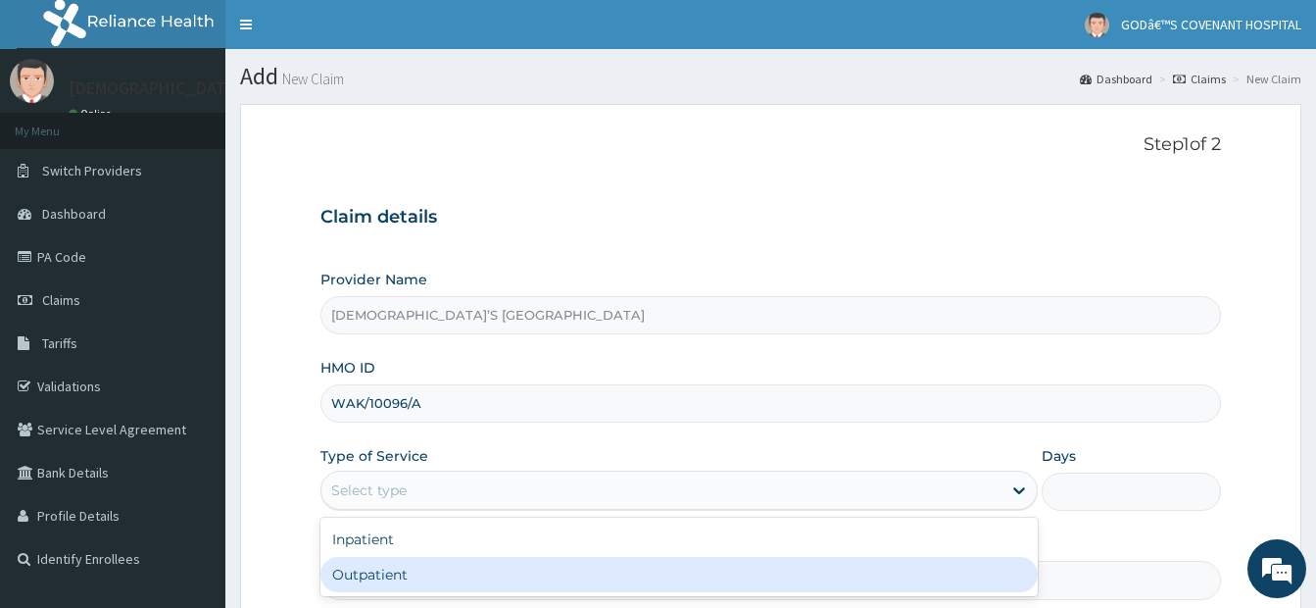
click at [397, 573] on div "Outpatient" at bounding box center [678, 574] width 717 height 35
type input "1"
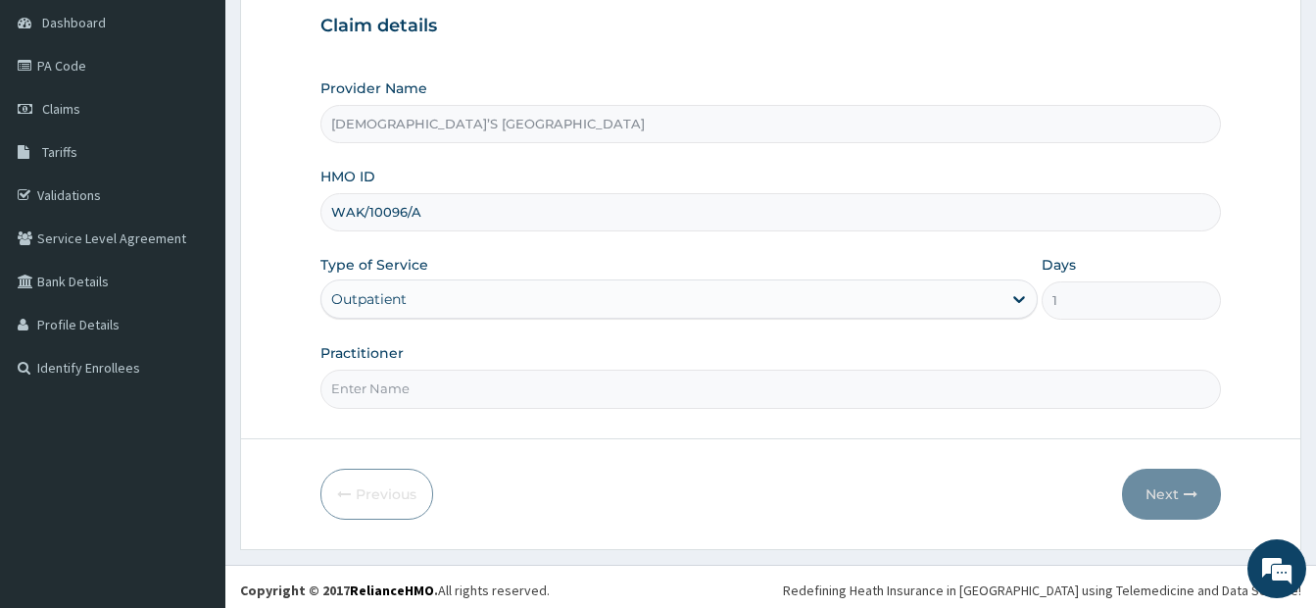
scroll to position [198, 0]
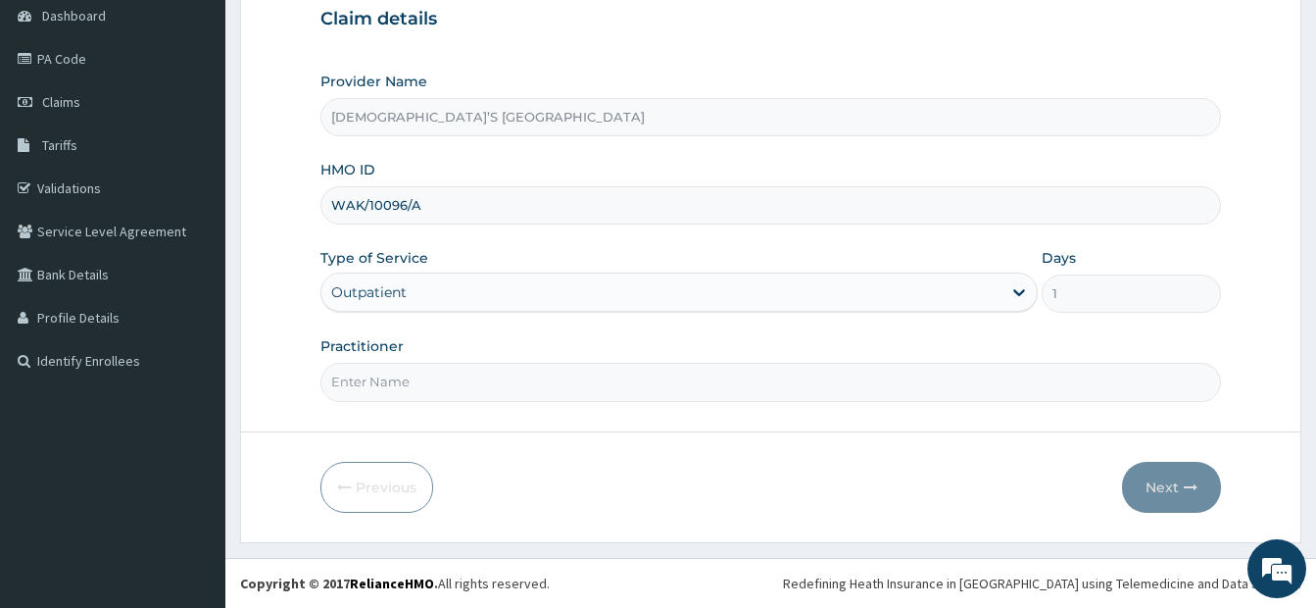
click at [482, 383] on input "Practitioner" at bounding box center [770, 382] width 901 height 38
type input "[PERSON_NAME]"
click at [1172, 481] on button "Next" at bounding box center [1171, 487] width 99 height 51
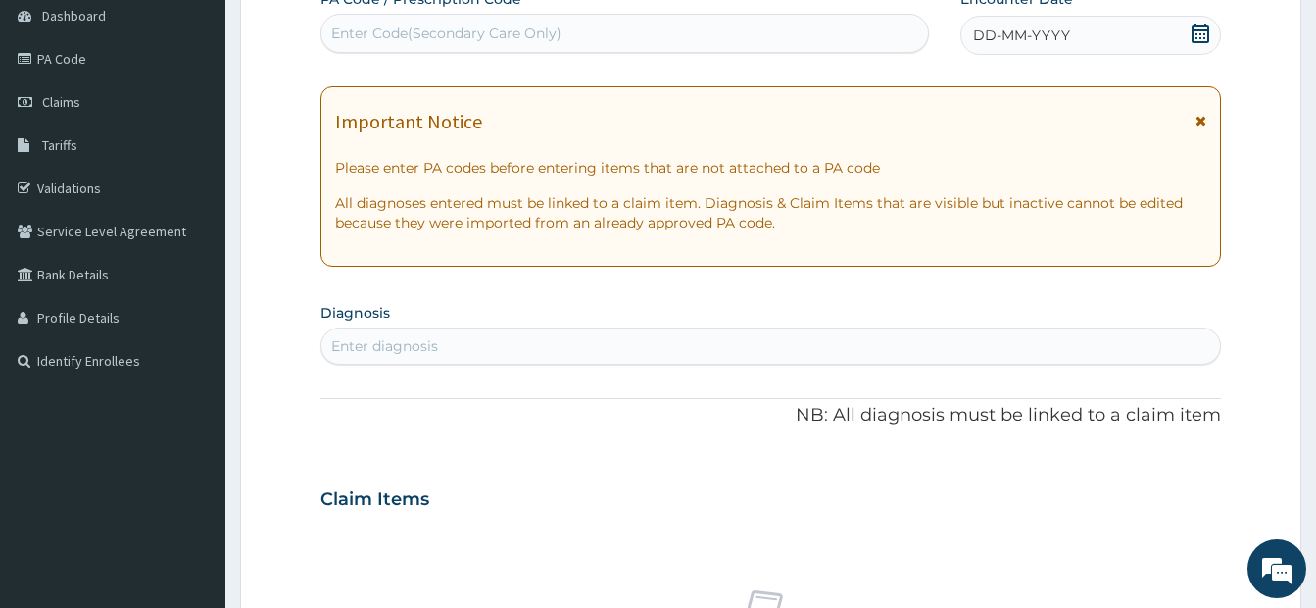
click at [1207, 39] on icon at bounding box center [1201, 34] width 18 height 20
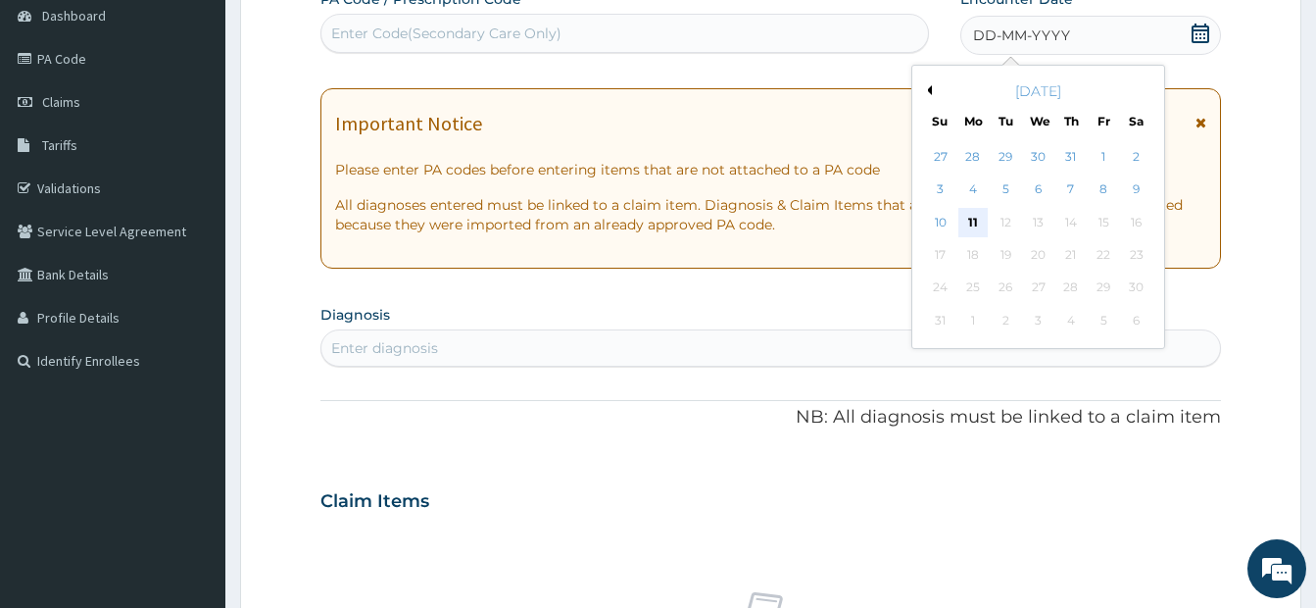
click at [985, 224] on div "11" at bounding box center [972, 222] width 29 height 29
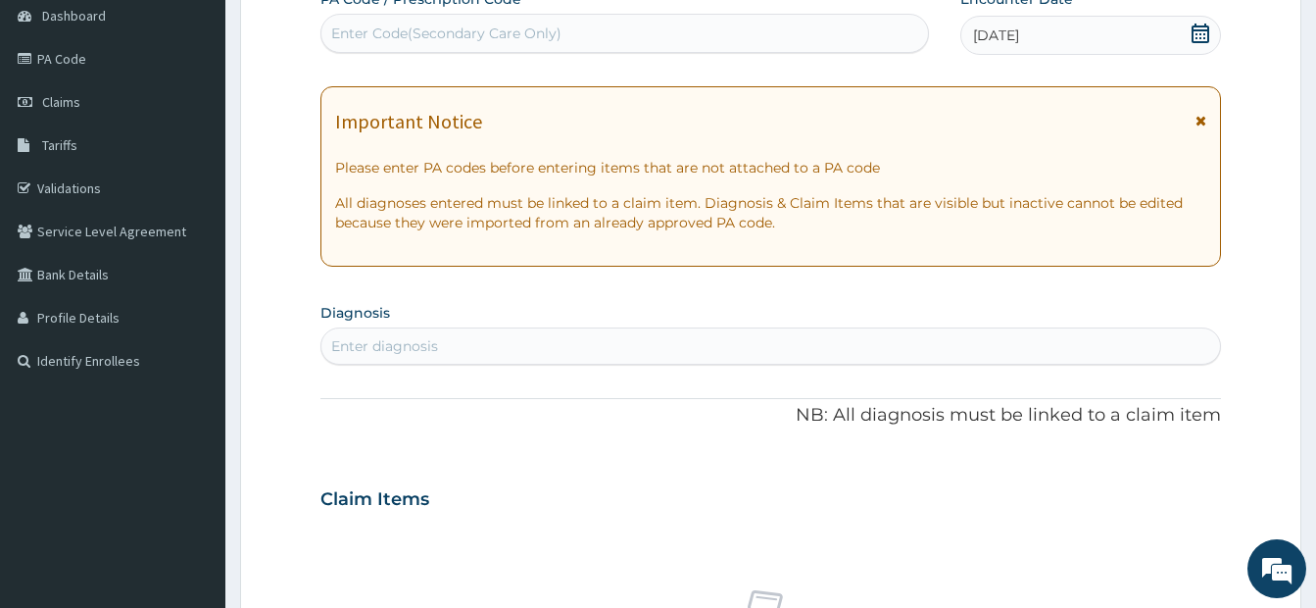
click at [603, 351] on div "Enter diagnosis" at bounding box center [770, 345] width 899 height 31
type input "PLASM"
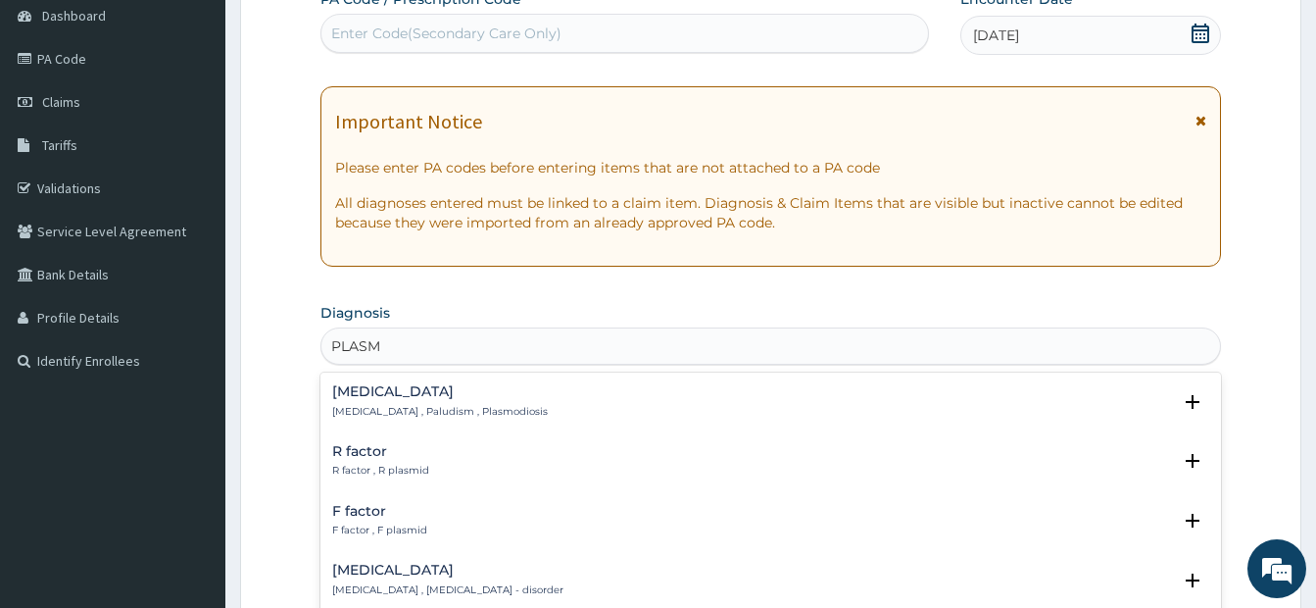
click at [401, 400] on div "Malaria Malaria , Paludism , Plasmodiosis" at bounding box center [440, 401] width 216 height 34
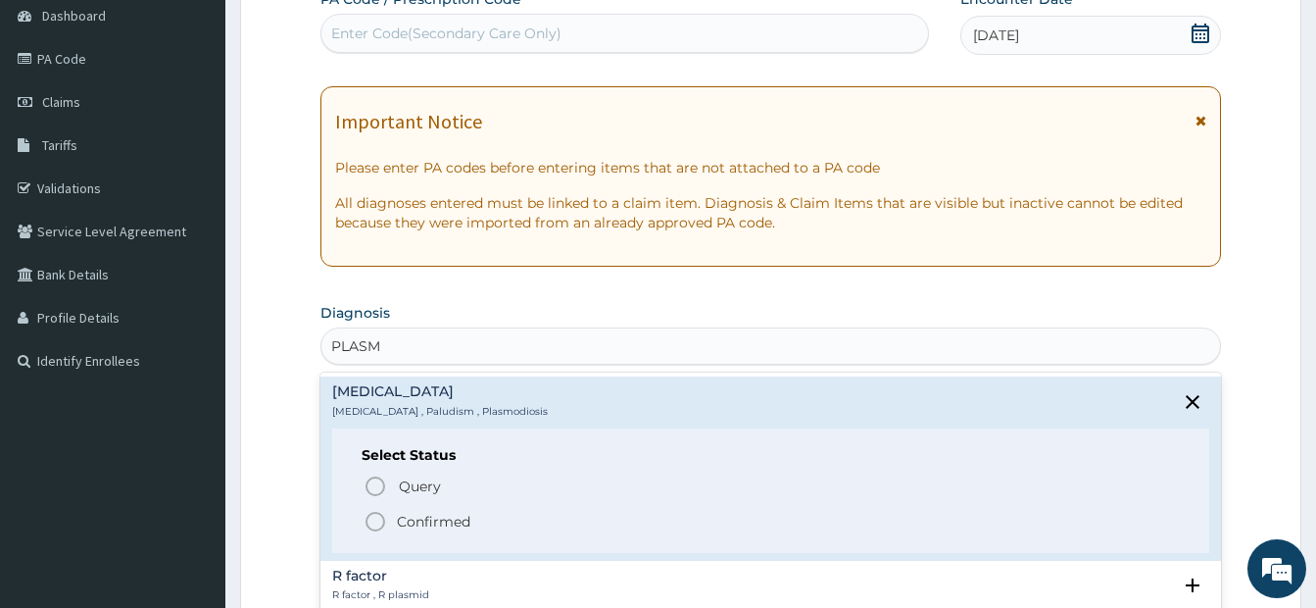
click at [369, 525] on icon "status option filled" at bounding box center [376, 522] width 24 height 24
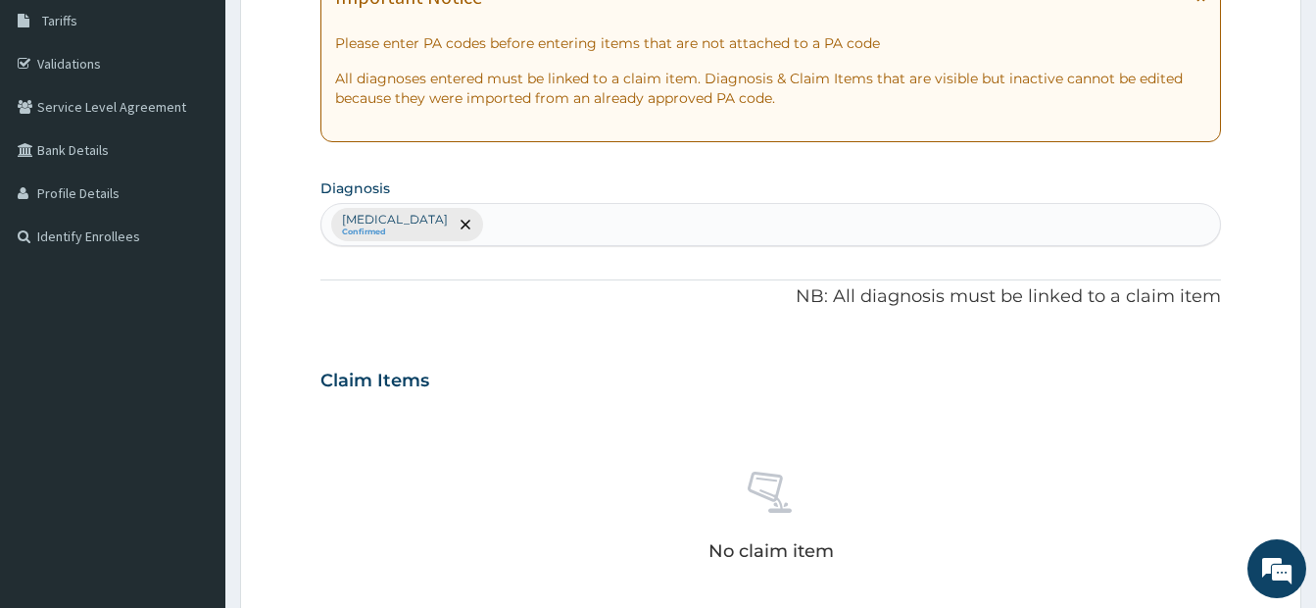
scroll to position [590, 0]
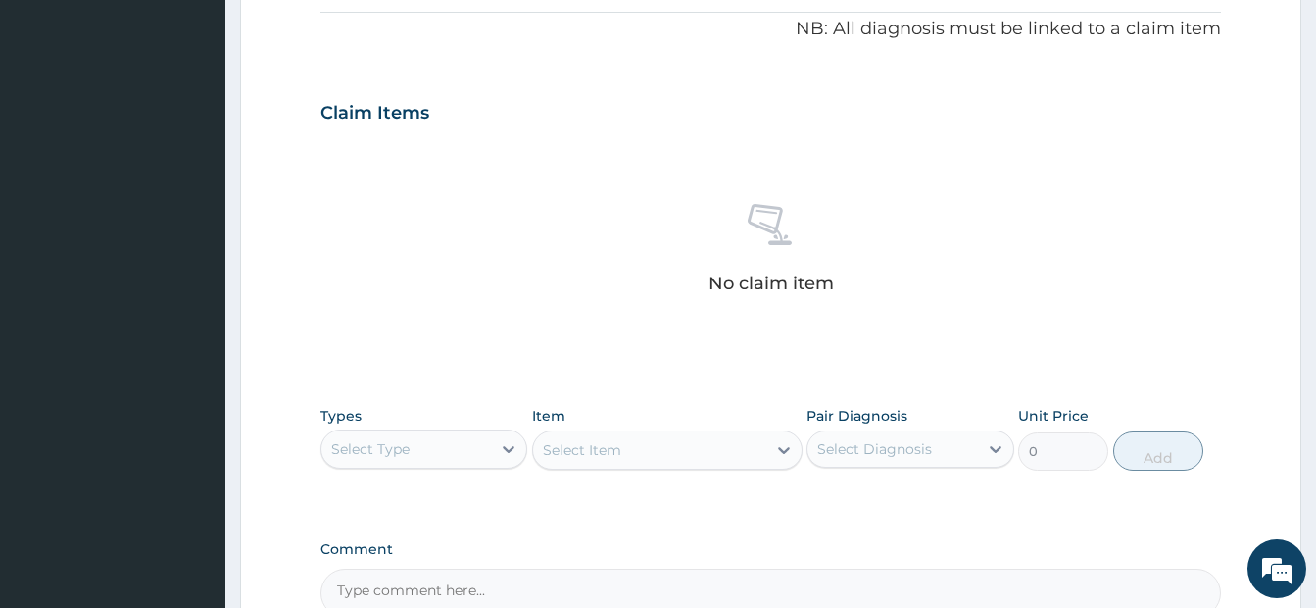
click at [464, 450] on div "Select Type" at bounding box center [406, 448] width 170 height 31
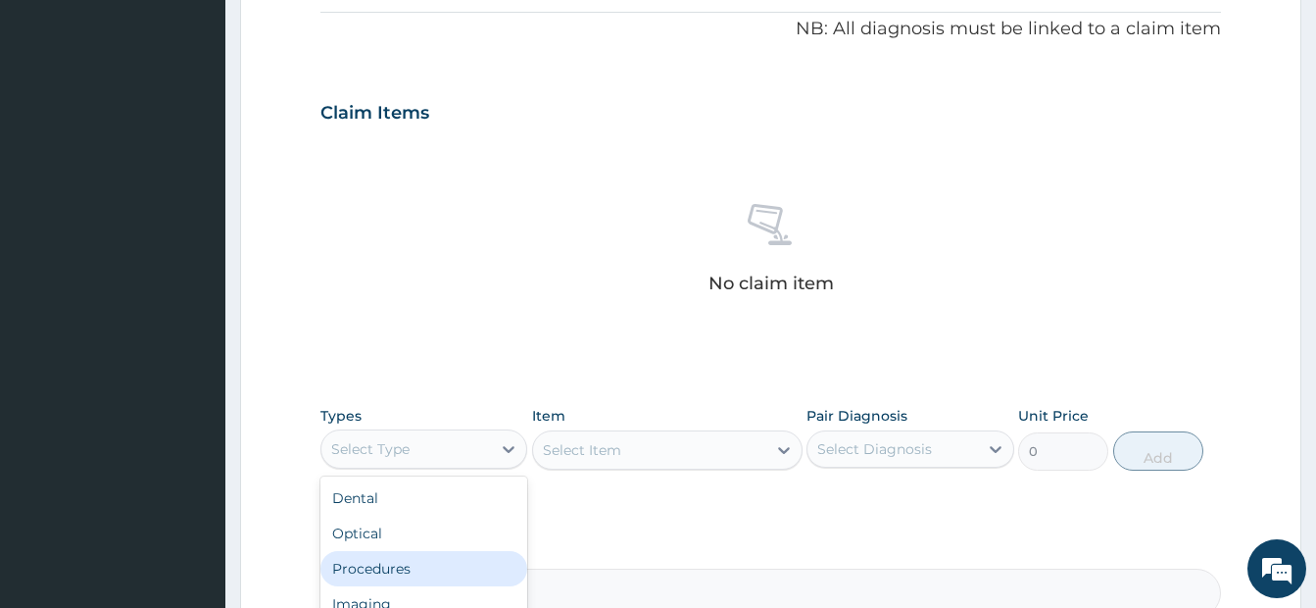
click at [393, 570] on div "Procedures" at bounding box center [423, 568] width 207 height 35
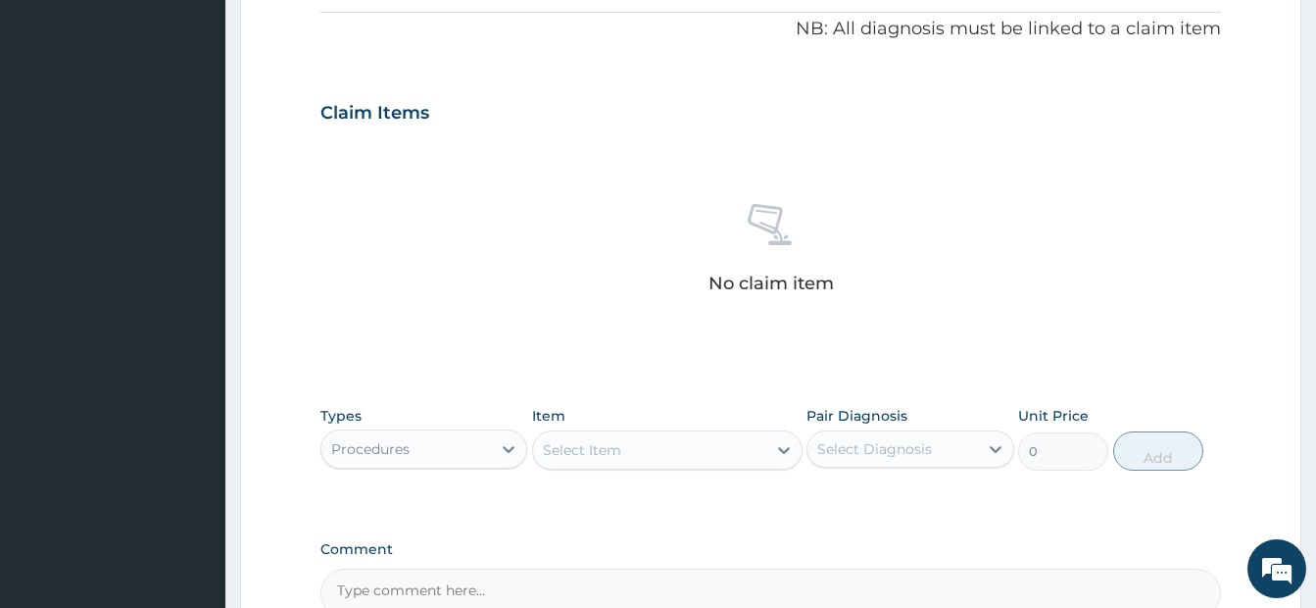
click at [659, 453] on div "Select Item" at bounding box center [649, 449] width 233 height 31
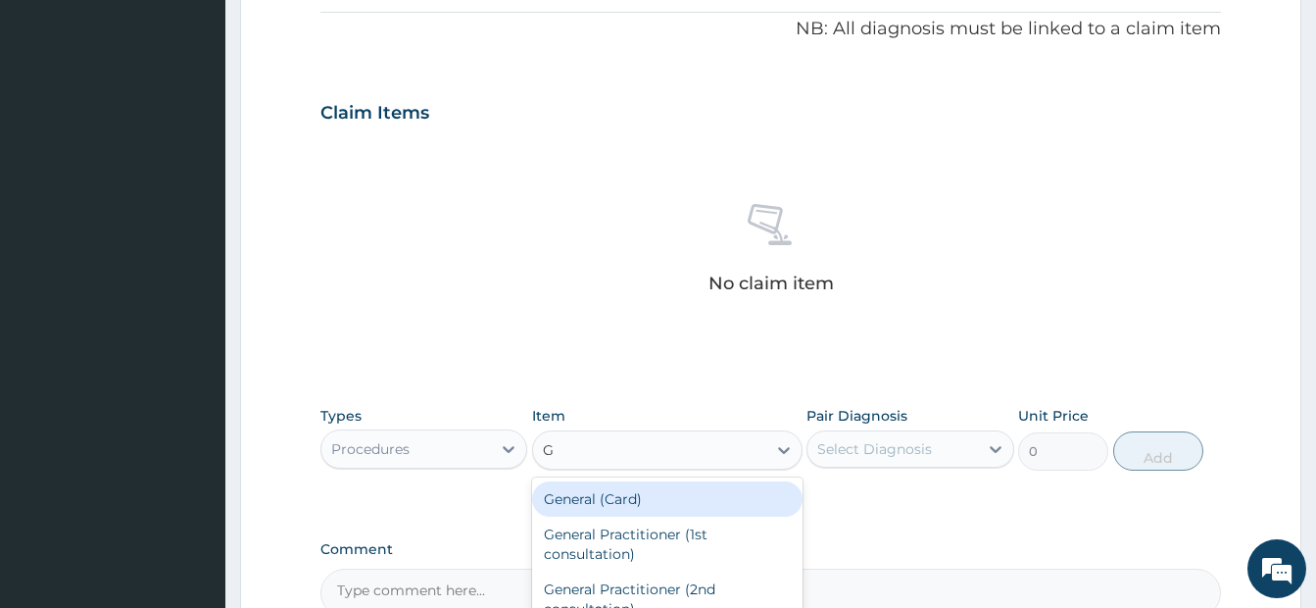
type input "GP"
click at [657, 505] on div "GP CONSULTATION" at bounding box center [667, 498] width 270 height 35
type input "3500"
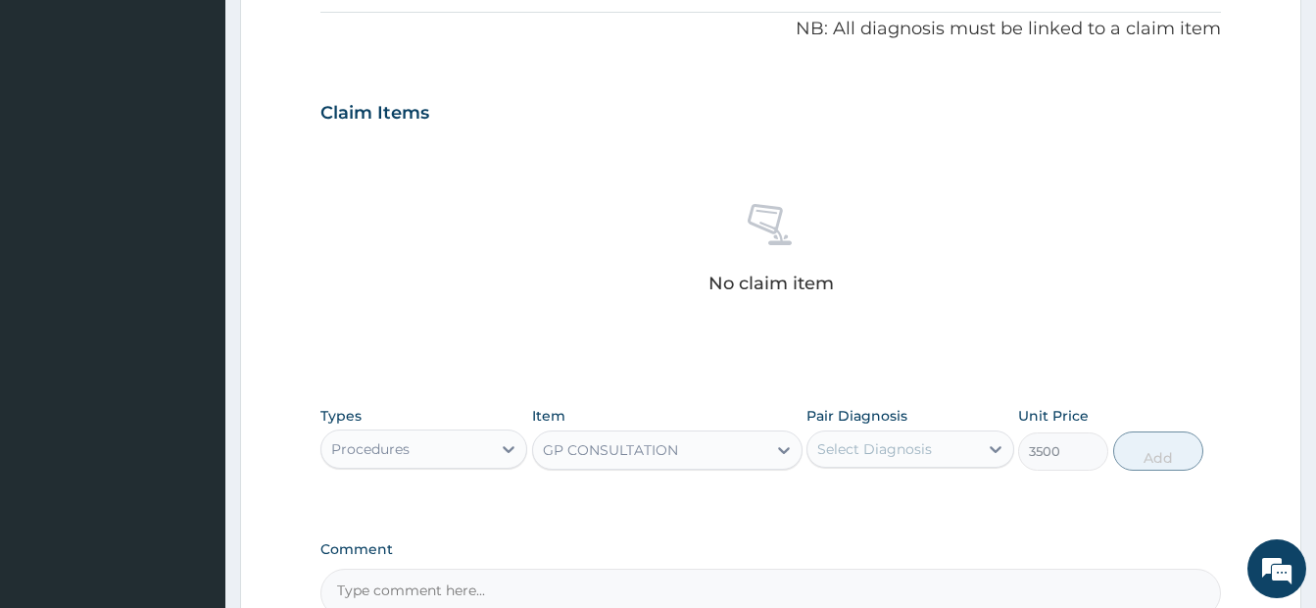
click at [882, 458] on div "Select Diagnosis" at bounding box center [874, 449] width 115 height 20
click at [850, 508] on div "Malaria" at bounding box center [910, 499] width 207 height 40
checkbox input "true"
click at [1143, 453] on button "Add" at bounding box center [1158, 450] width 90 height 39
type input "0"
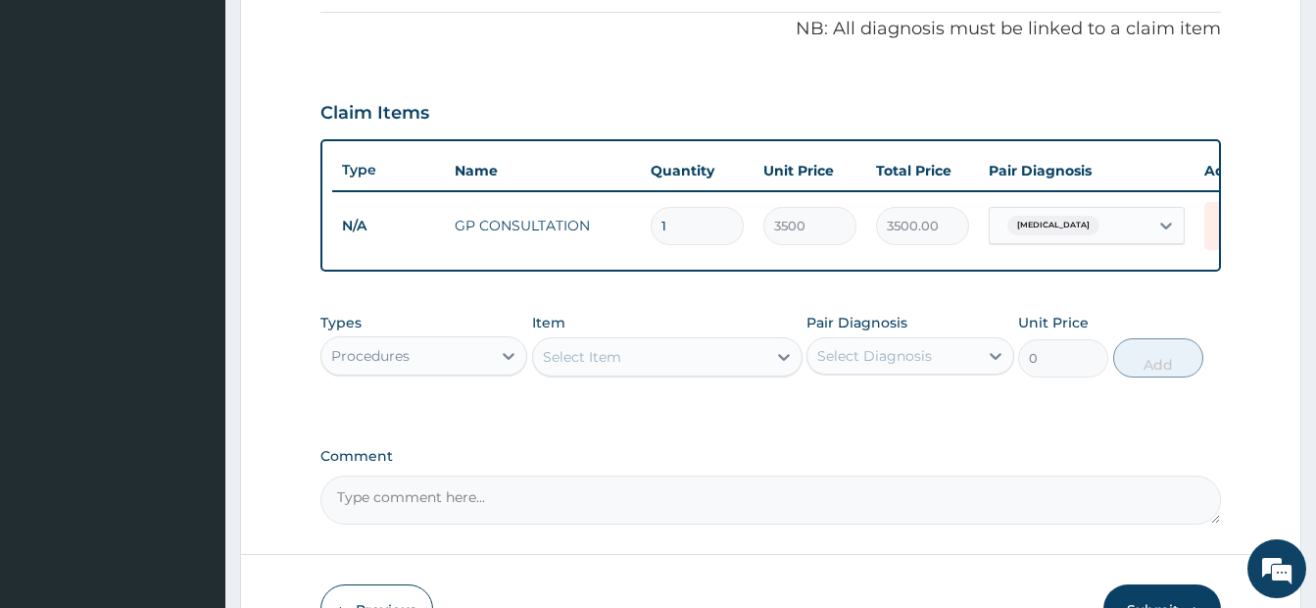
click at [438, 371] on div "Procedures" at bounding box center [406, 355] width 170 height 31
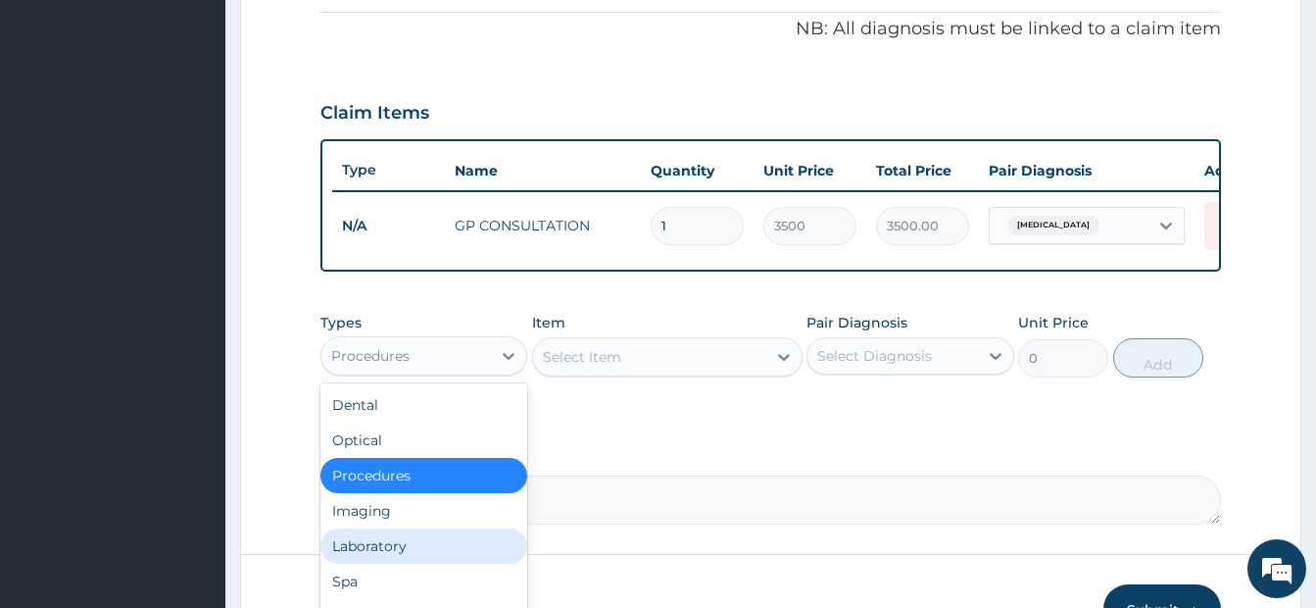
click at [380, 564] on div "Laboratory" at bounding box center [423, 545] width 207 height 35
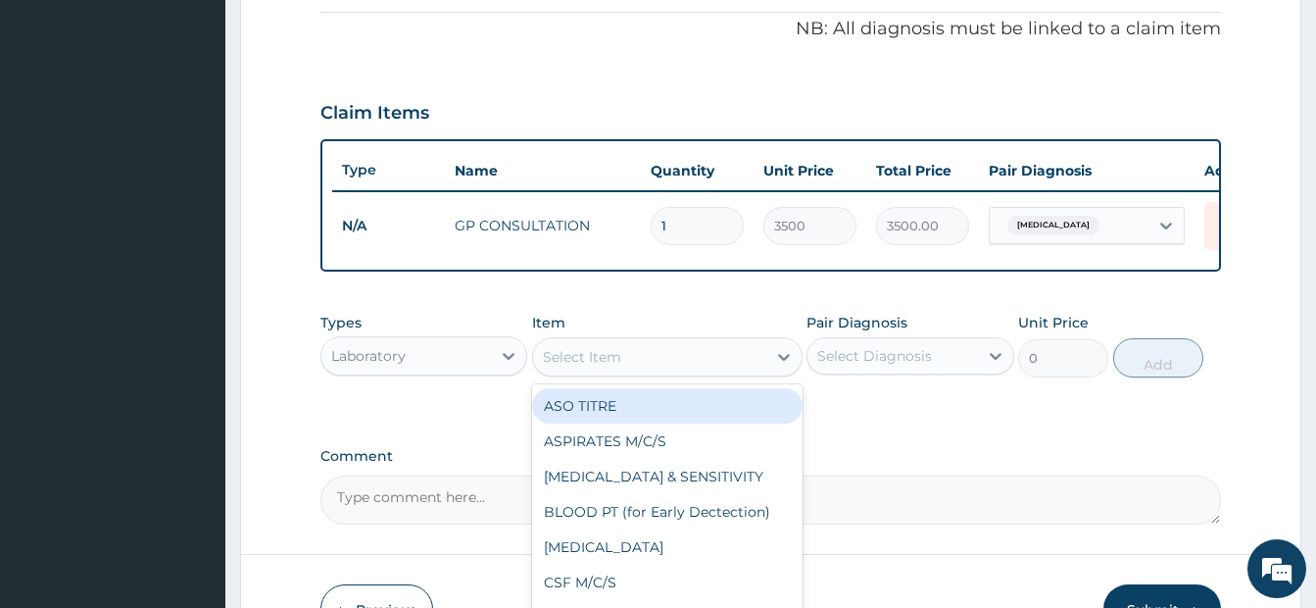
click at [627, 372] on div "Select Item" at bounding box center [649, 356] width 233 height 31
type input "MP"
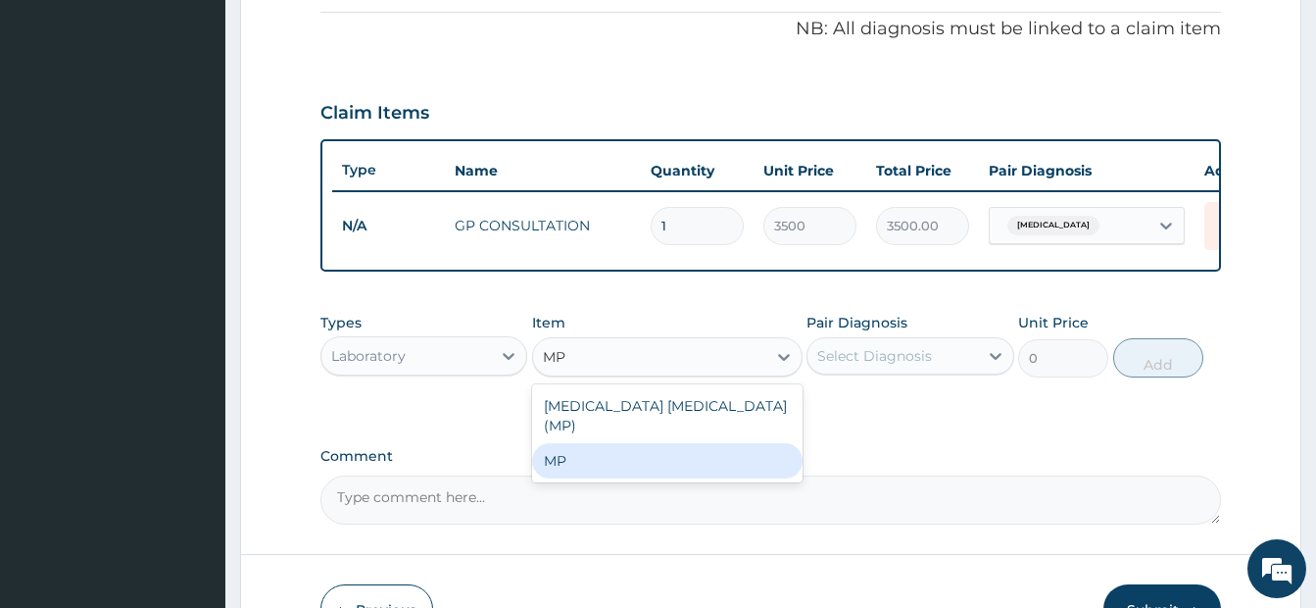
click at [593, 462] on div "MP" at bounding box center [667, 460] width 270 height 35
type input "2000"
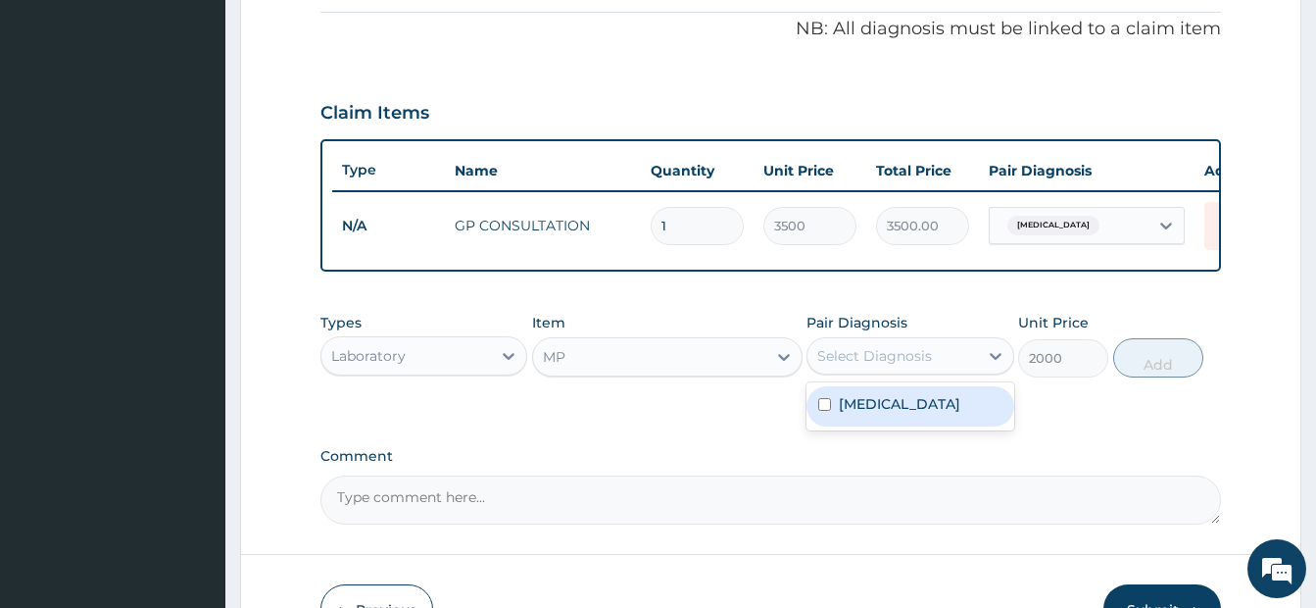
click at [848, 366] on div "Select Diagnosis" at bounding box center [874, 356] width 115 height 20
drag, startPoint x: 846, startPoint y: 422, endPoint x: 1089, endPoint y: 393, distance: 244.8
click at [846, 414] on label "Malaria" at bounding box center [900, 404] width 122 height 20
checkbox input "true"
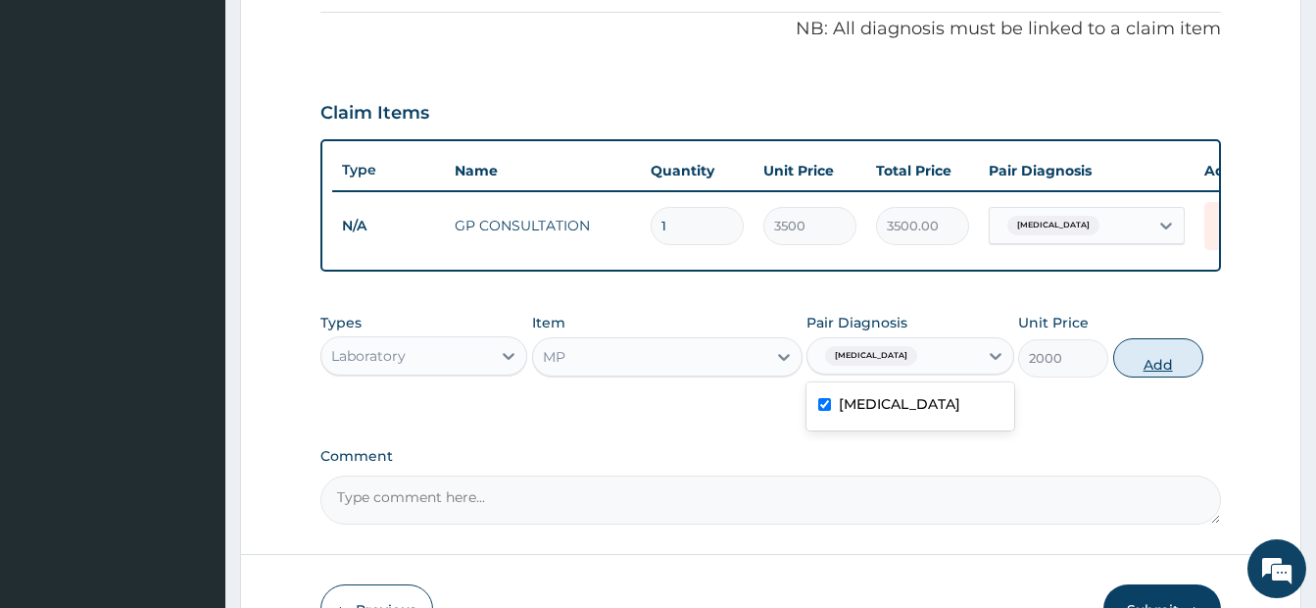
click at [1155, 373] on button "Add" at bounding box center [1158, 357] width 90 height 39
type input "0"
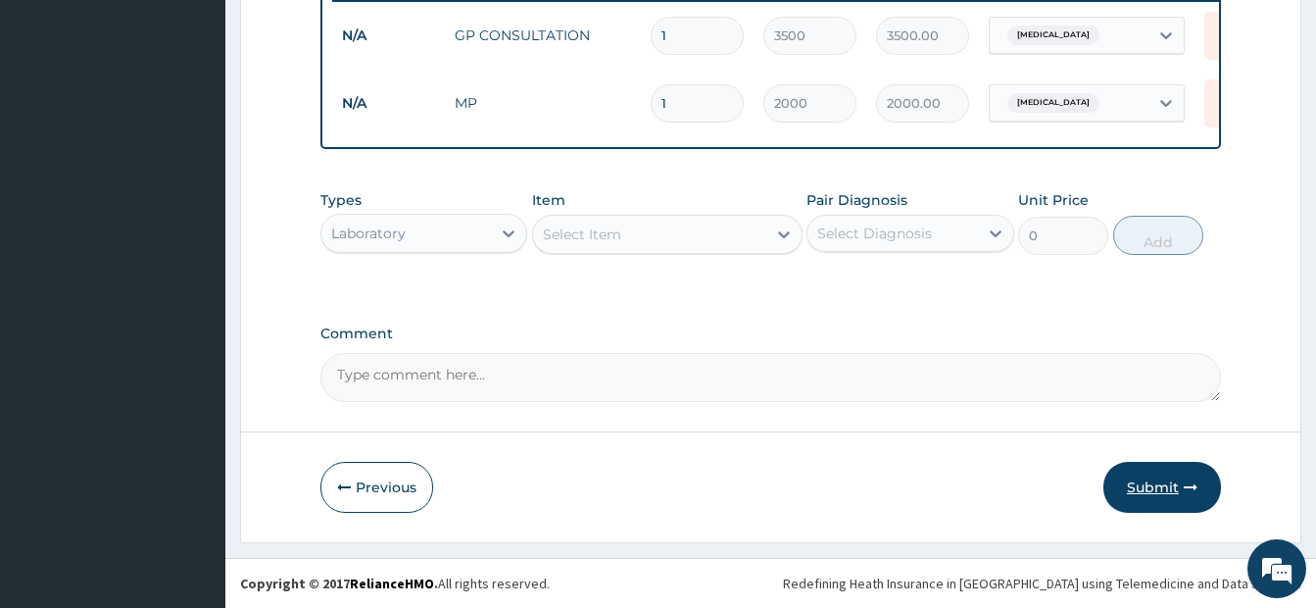
click at [1148, 487] on button "Submit" at bounding box center [1163, 487] width 118 height 51
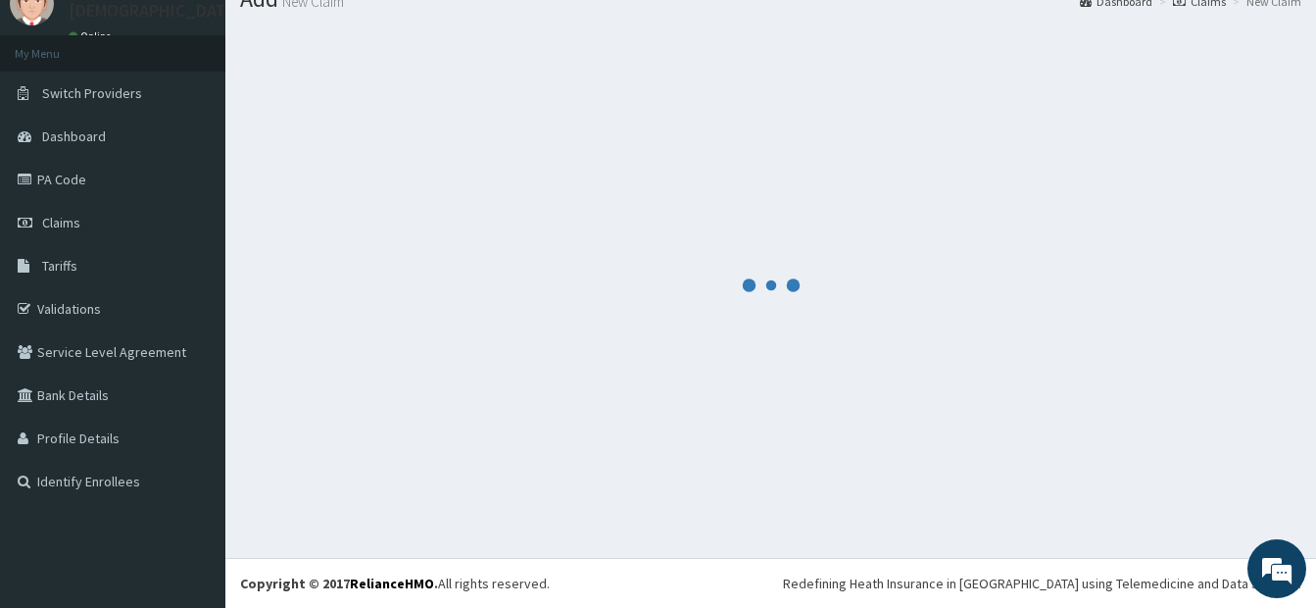
scroll to position [795, 0]
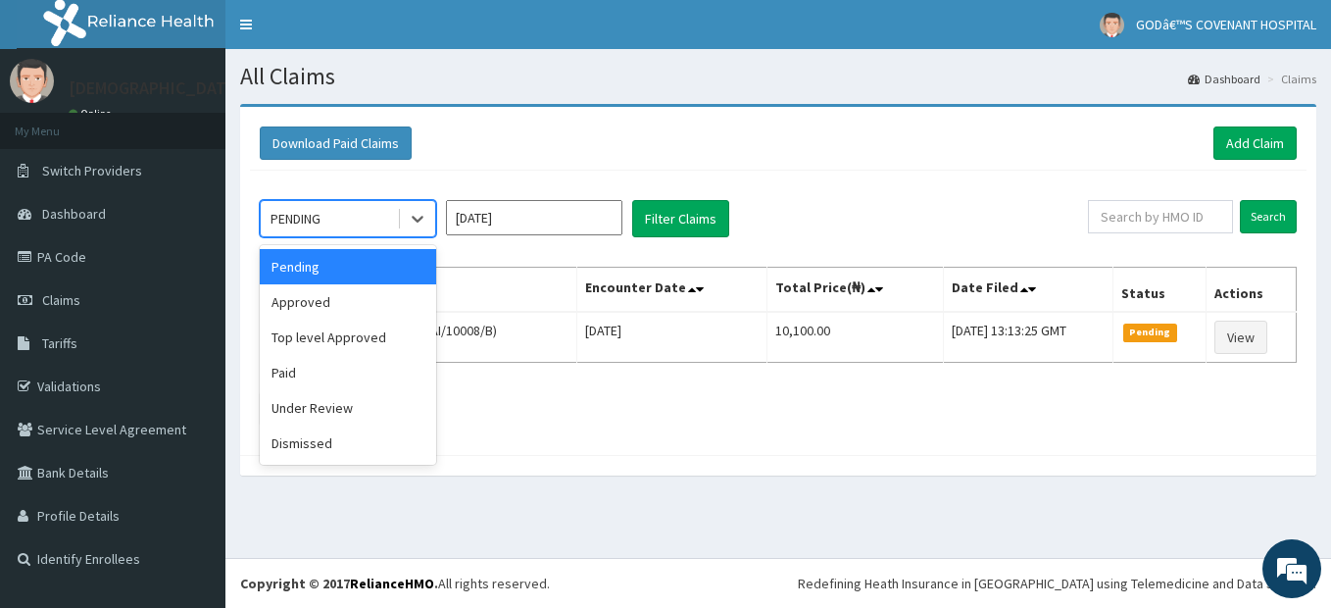
click at [398, 223] on div at bounding box center [416, 218] width 38 height 35
click at [325, 301] on div "Approved" at bounding box center [348, 301] width 176 height 35
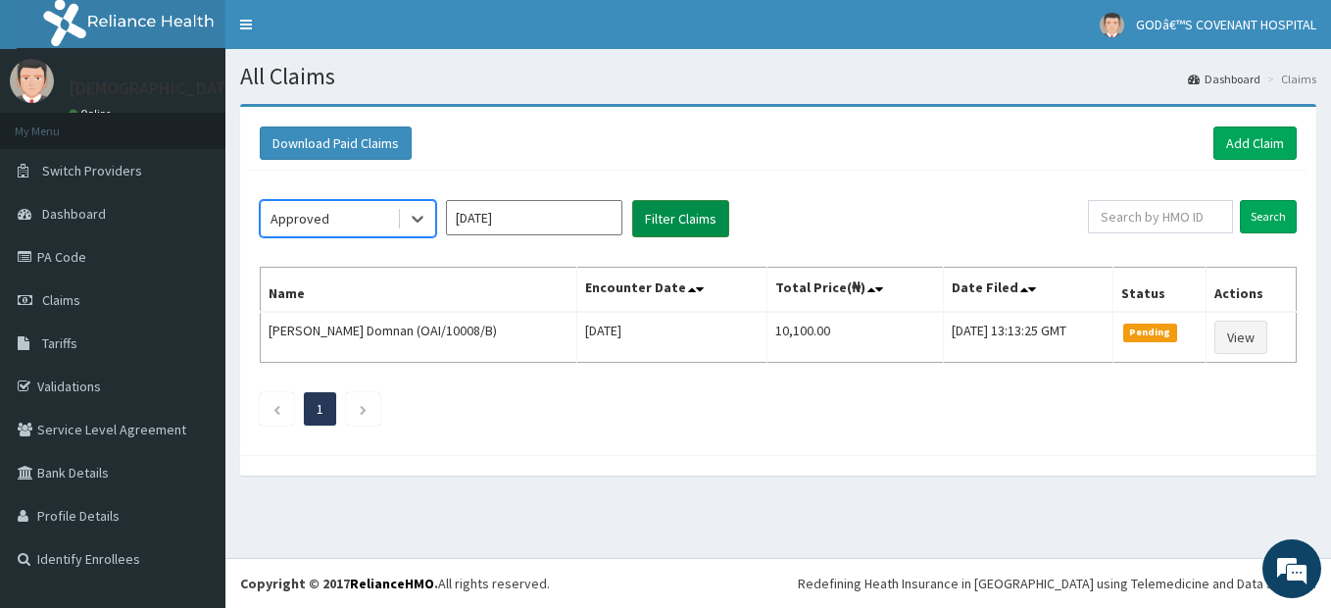
click at [711, 221] on button "Filter Claims" at bounding box center [680, 218] width 97 height 37
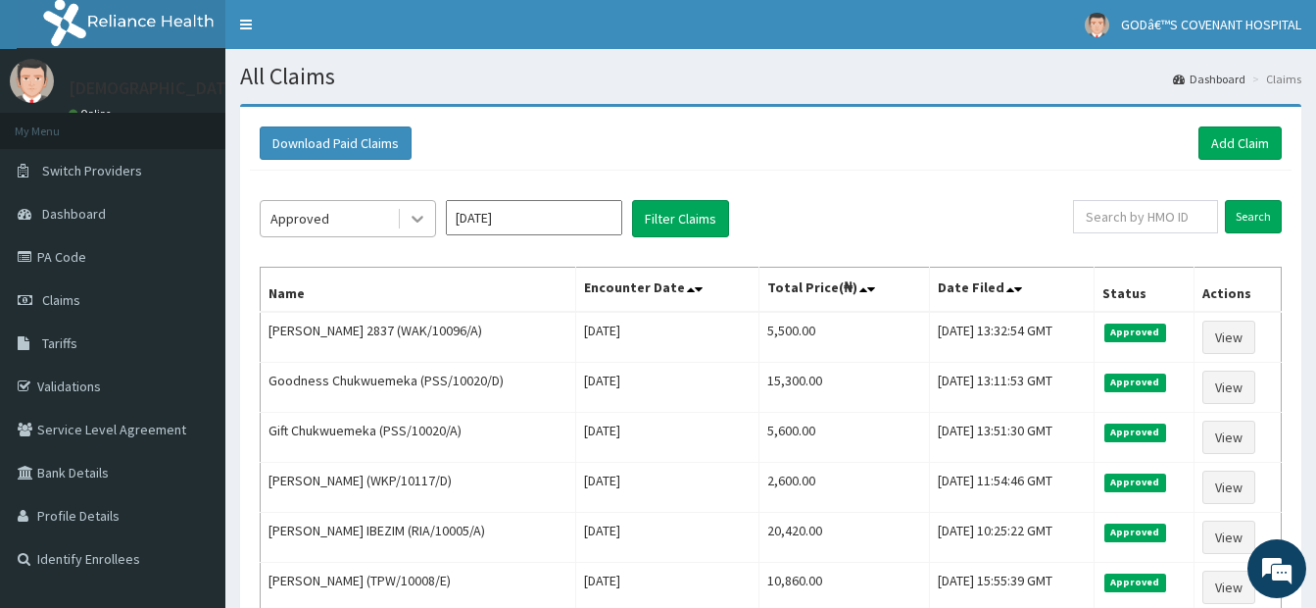
click at [414, 208] on div at bounding box center [417, 218] width 35 height 35
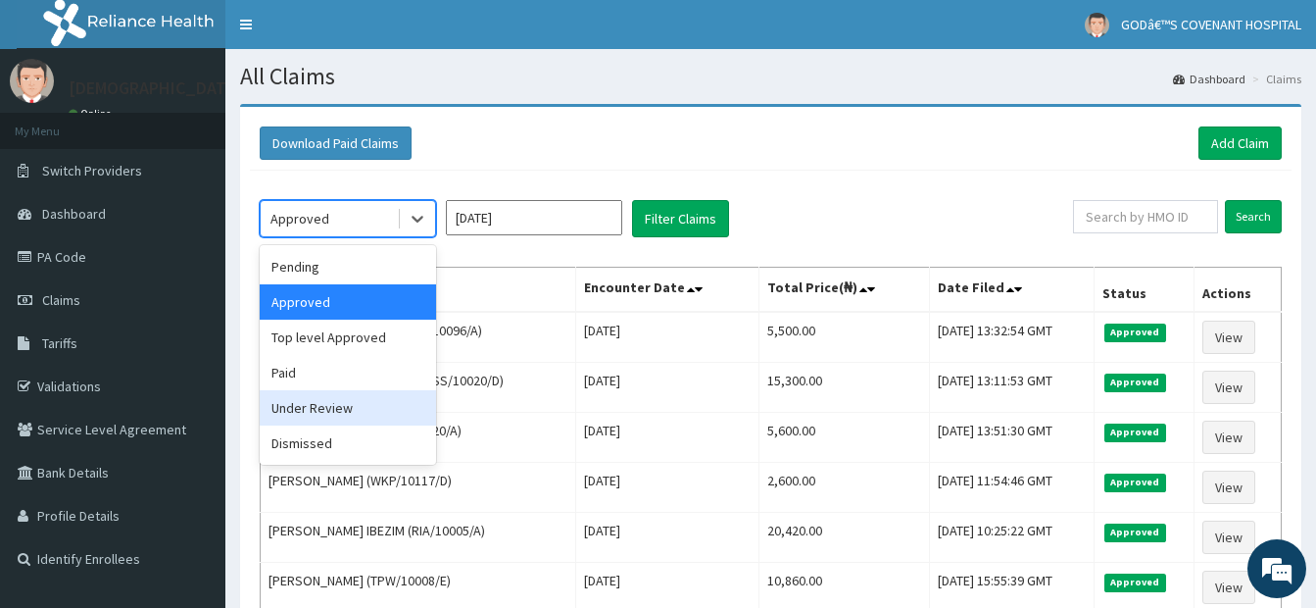
click at [324, 418] on div "Under Review" at bounding box center [348, 407] width 176 height 35
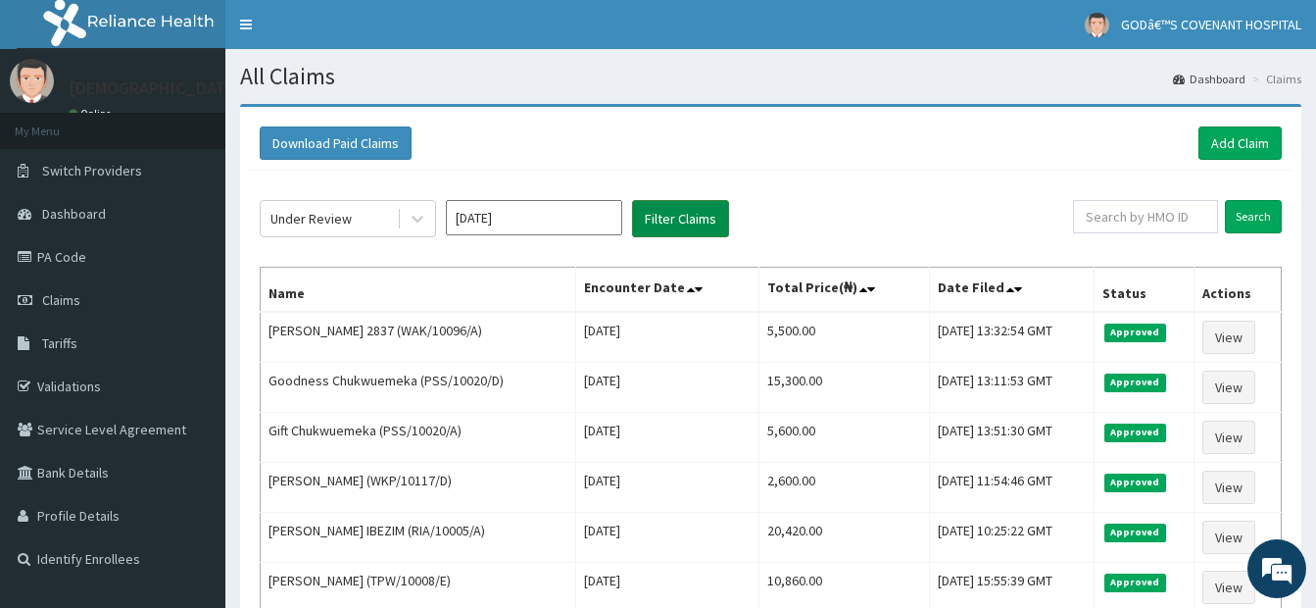
click at [697, 217] on button "Filter Claims" at bounding box center [680, 218] width 97 height 37
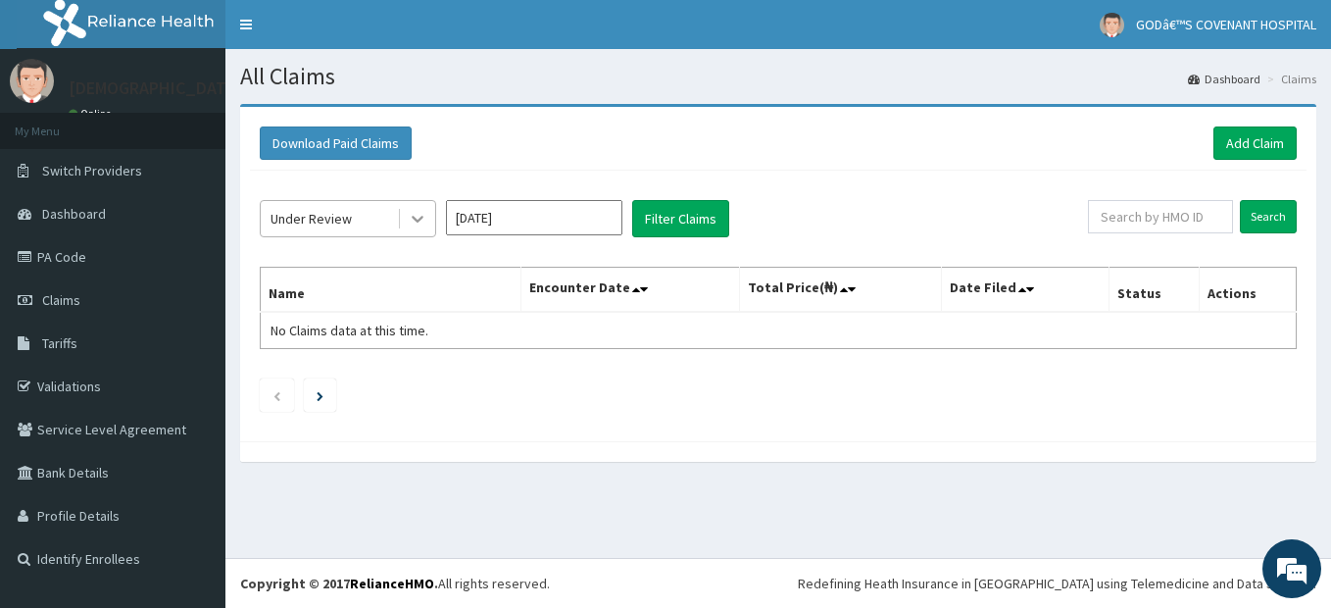
click at [415, 225] on icon at bounding box center [418, 219] width 20 height 20
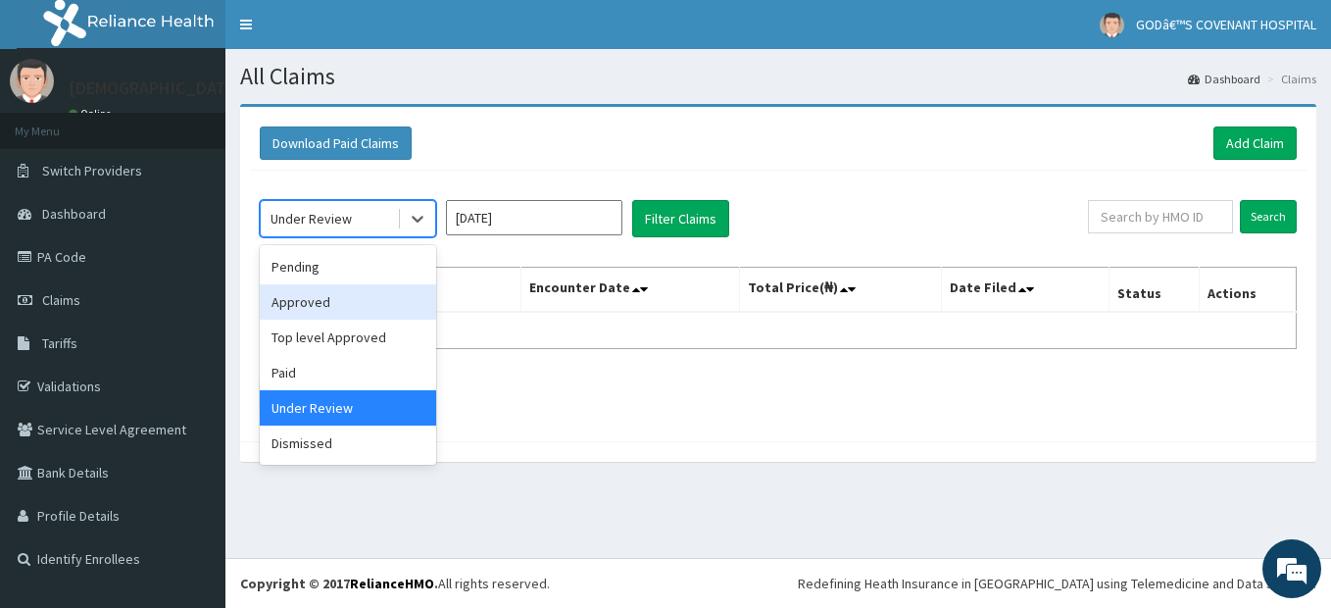
click at [333, 301] on div "Approved" at bounding box center [348, 301] width 176 height 35
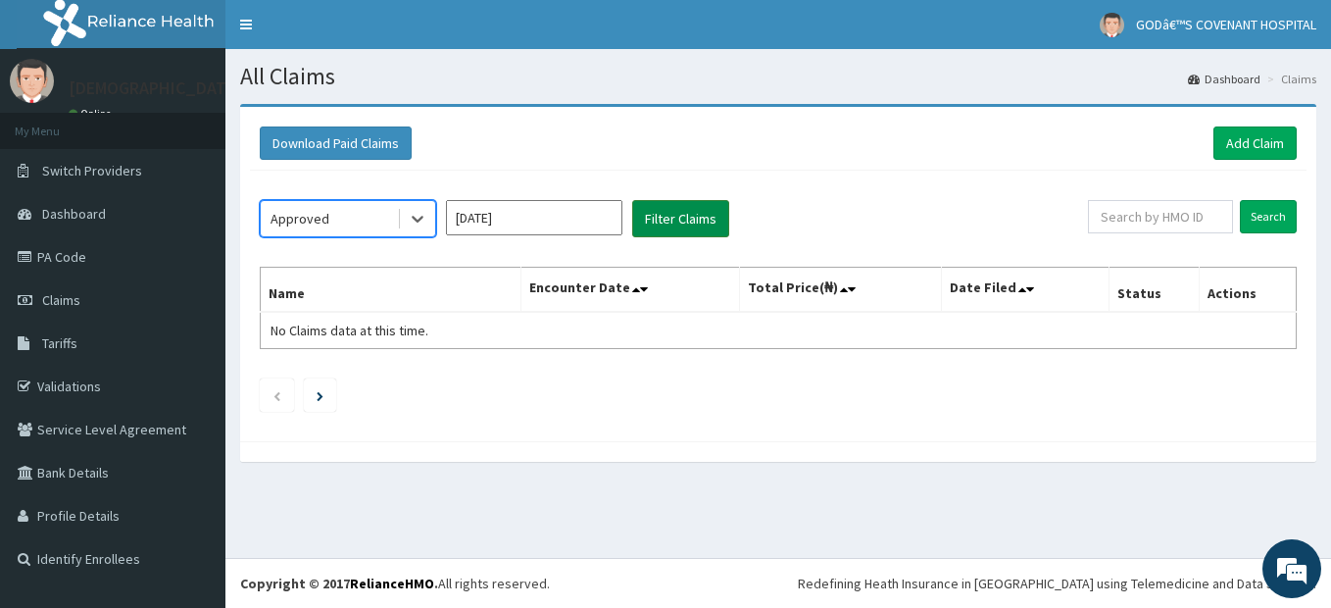
click at [705, 219] on button "Filter Claims" at bounding box center [680, 218] width 97 height 37
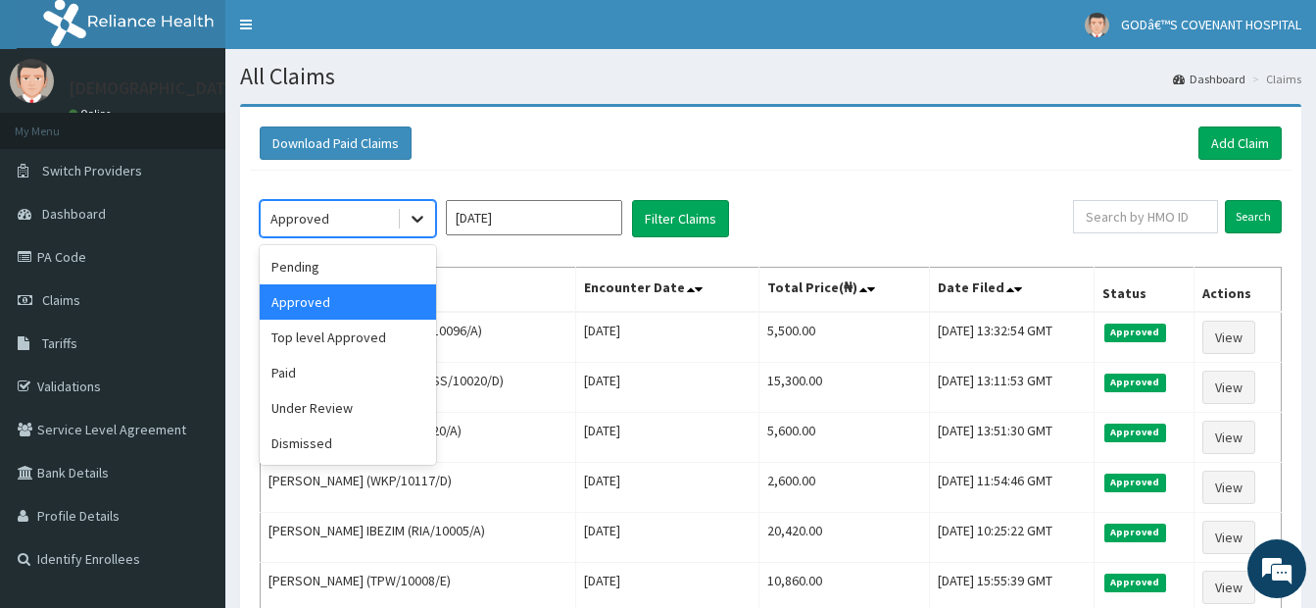
click at [418, 224] on icon at bounding box center [418, 219] width 20 height 20
click at [347, 274] on div "Pending" at bounding box center [348, 266] width 176 height 35
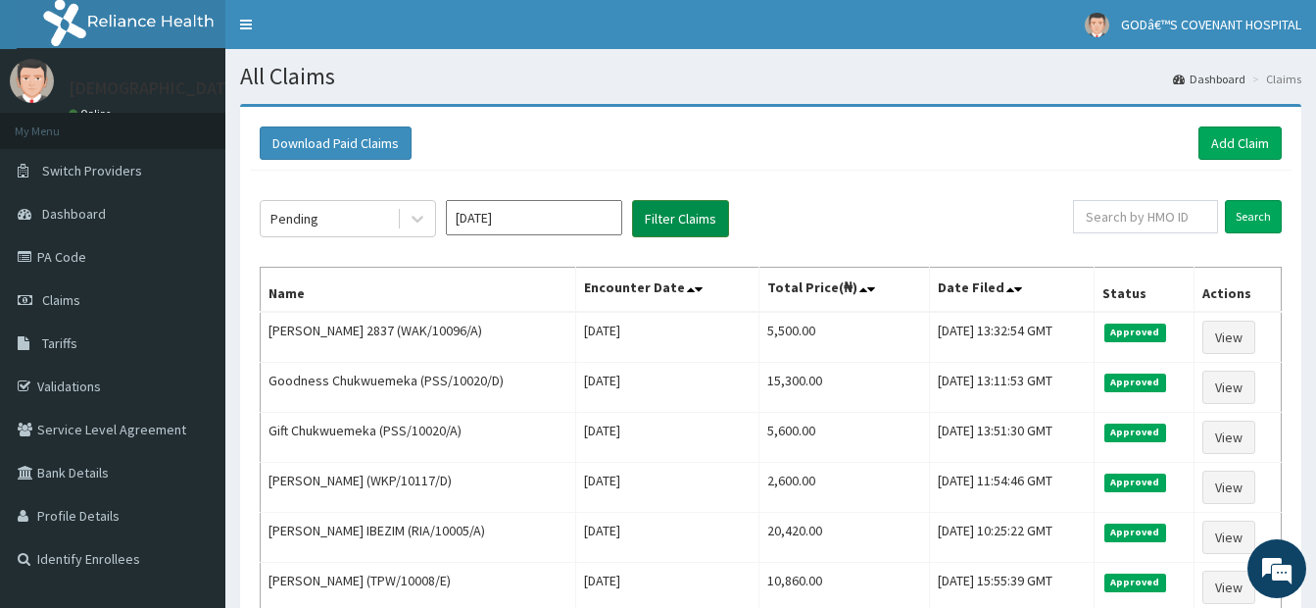
click at [687, 227] on button "Filter Claims" at bounding box center [680, 218] width 97 height 37
